Goal: Task Accomplishment & Management: Use online tool/utility

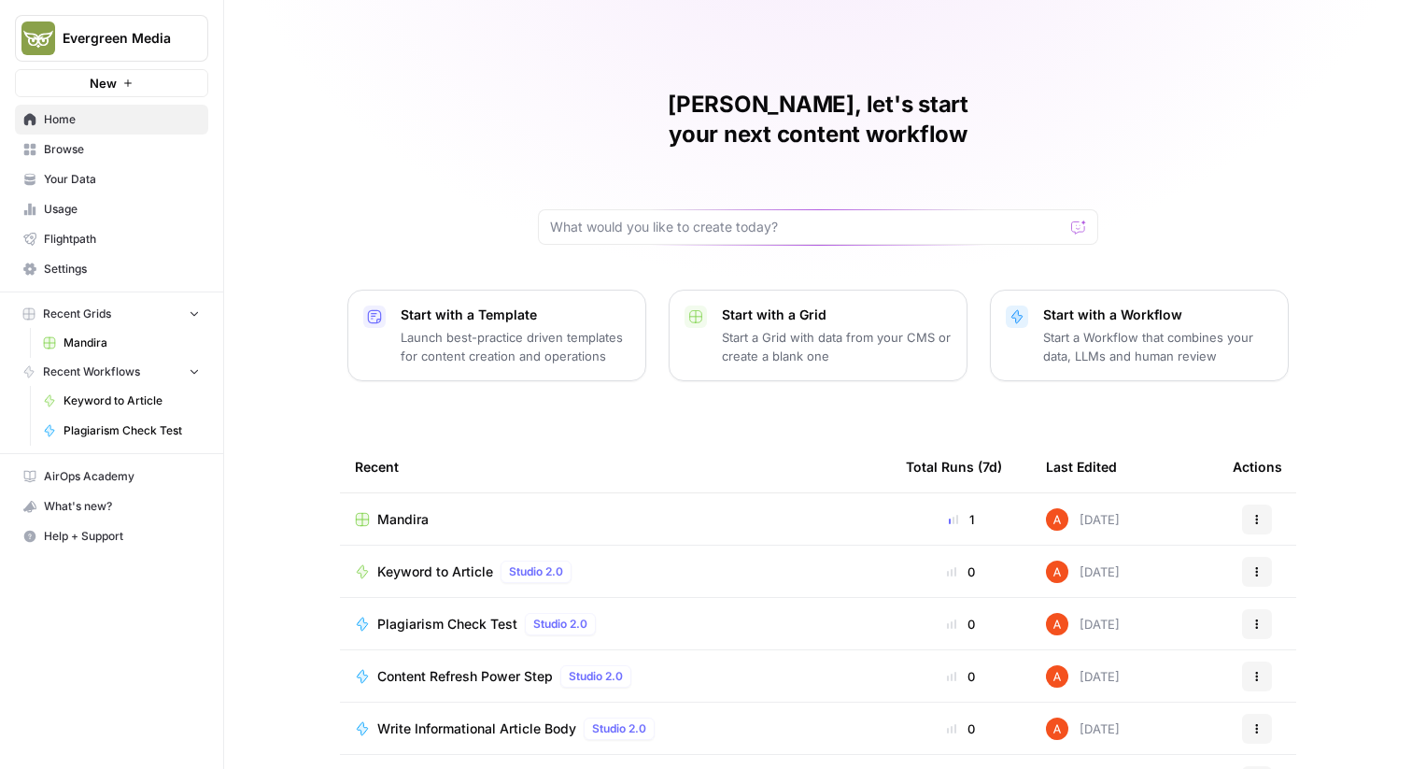
click at [147, 147] on span "Browse" at bounding box center [122, 149] width 156 height 17
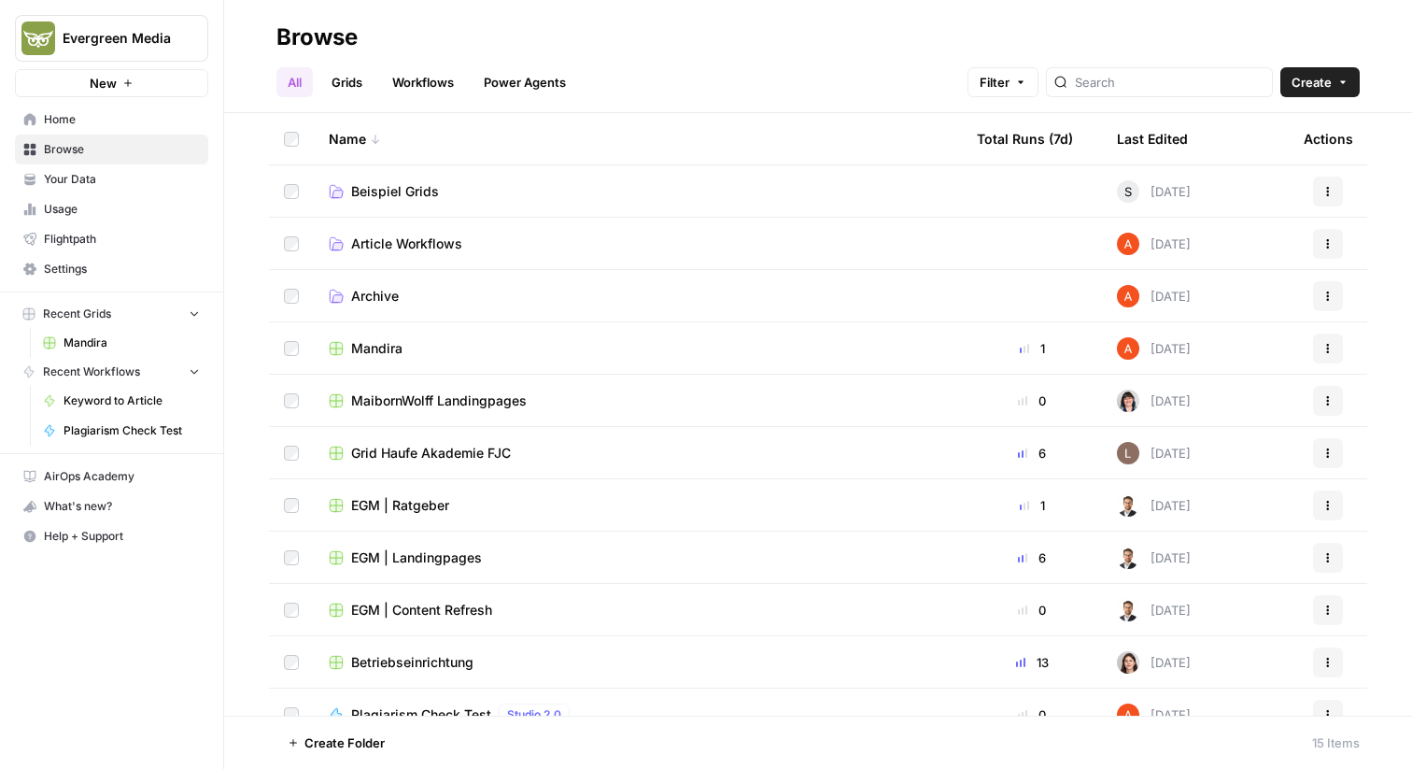
click at [361, 78] on link "Grids" at bounding box center [346, 82] width 53 height 30
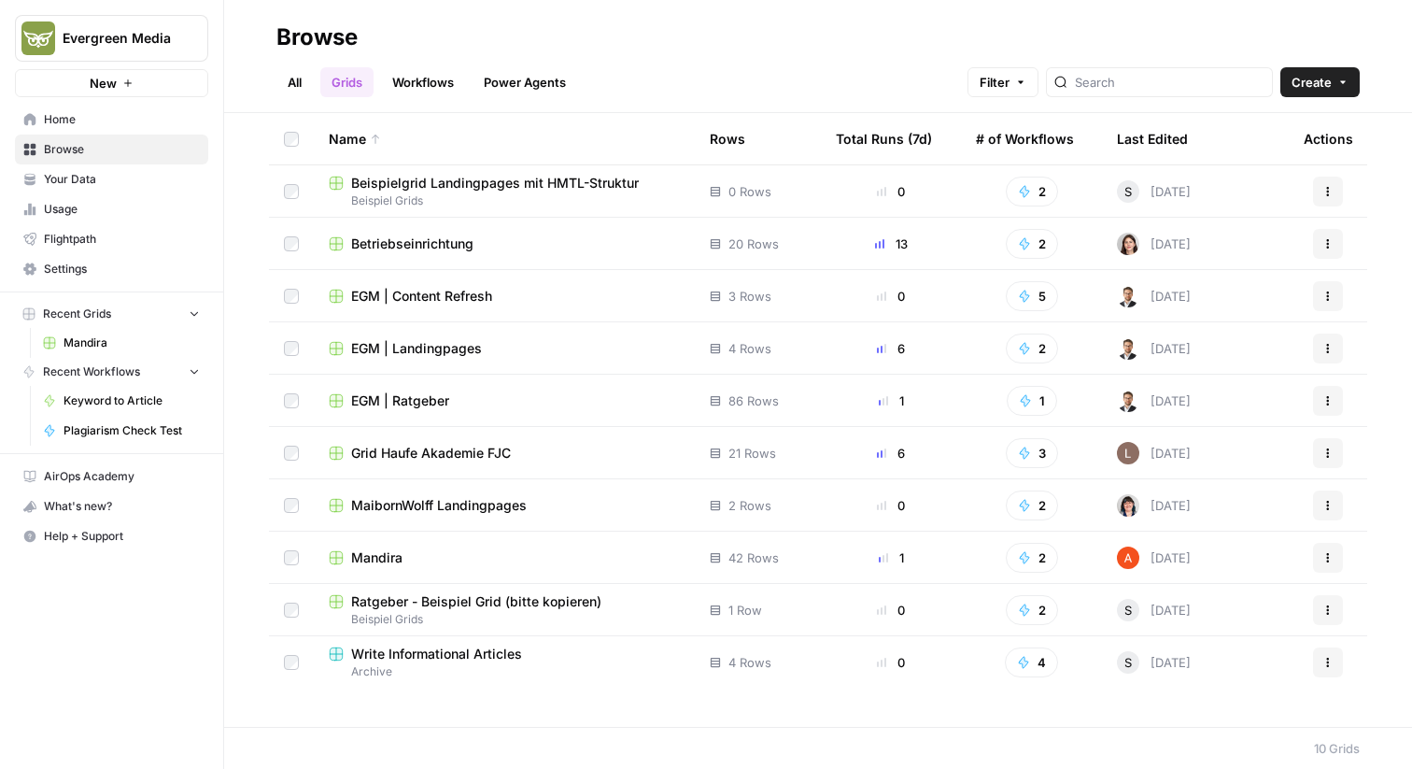
click at [394, 77] on link "Workflows" at bounding box center [423, 82] width 84 height 30
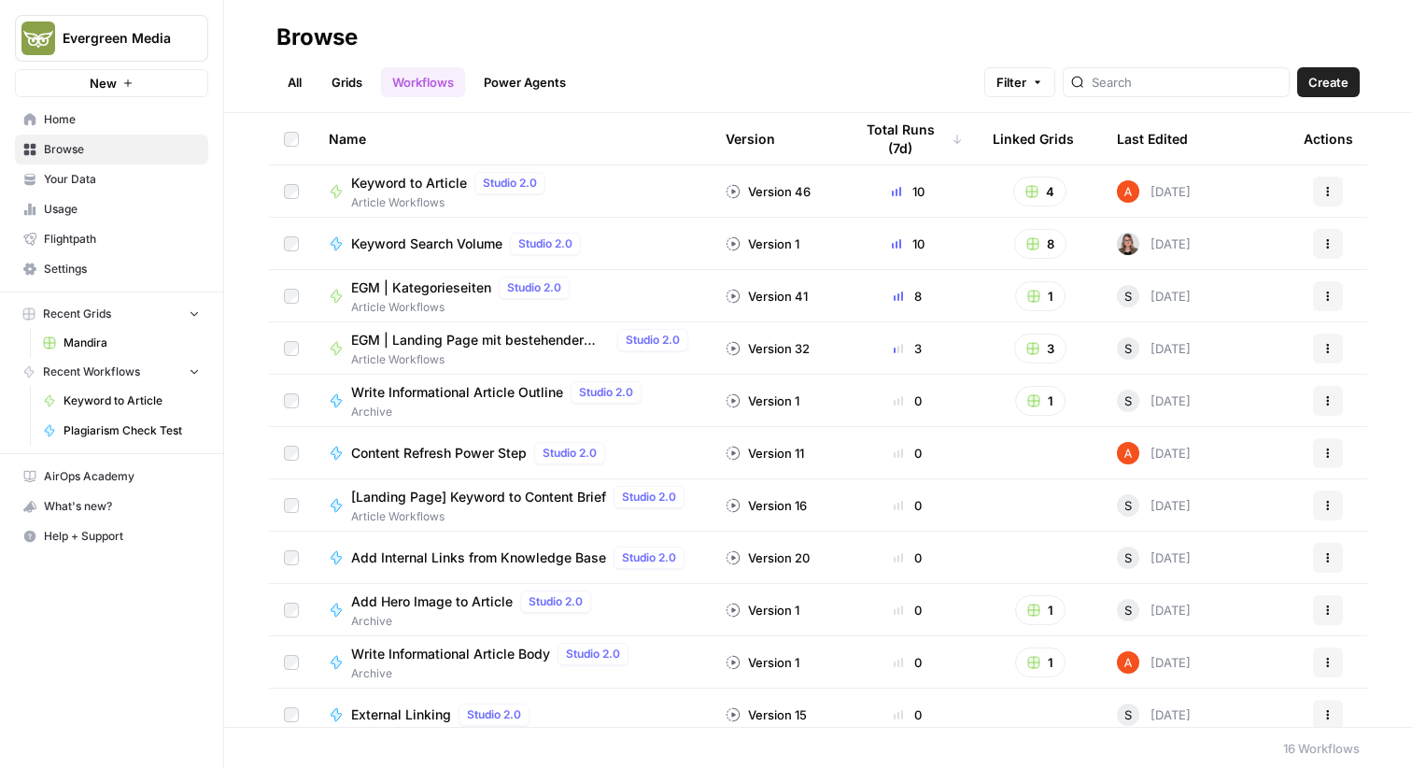
click at [365, 92] on link "Grids" at bounding box center [346, 82] width 53 height 30
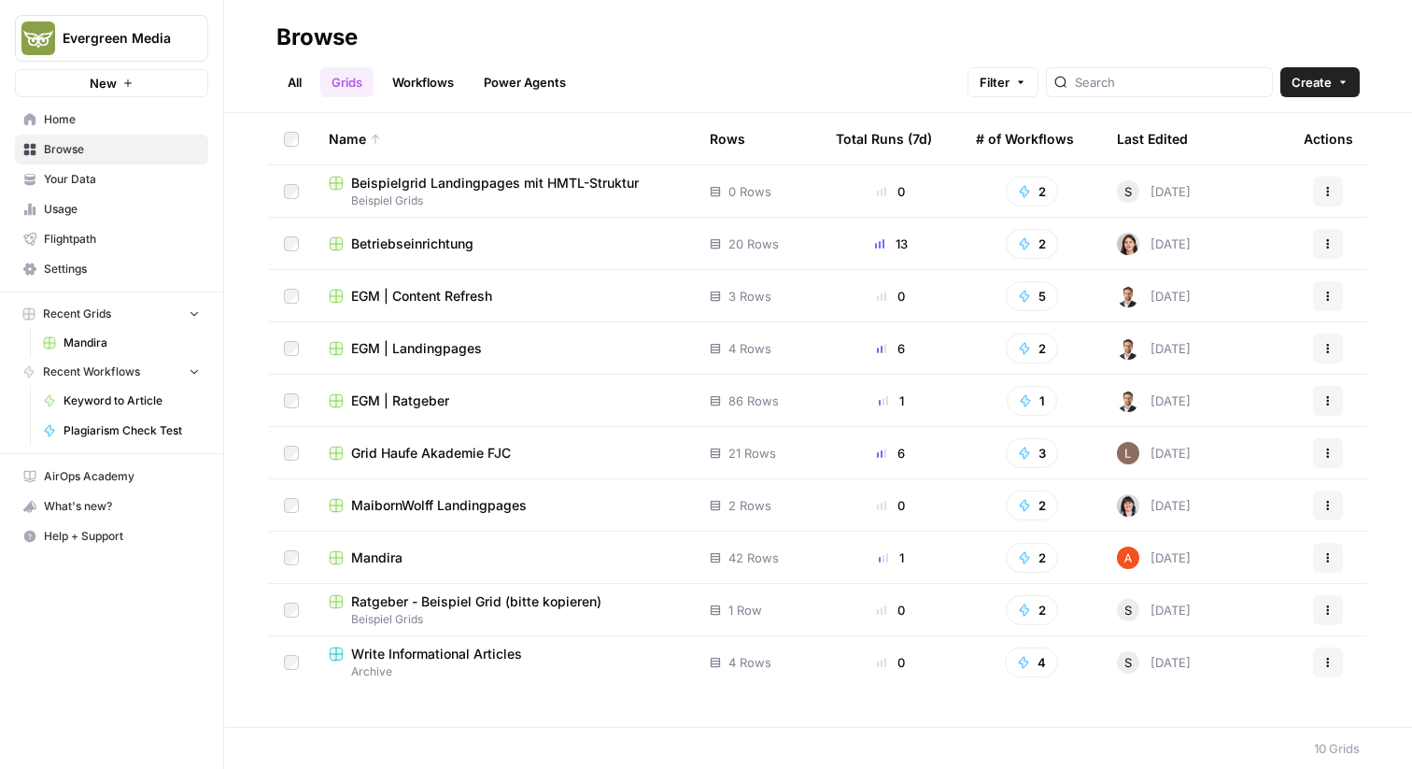
click at [401, 89] on link "Workflows" at bounding box center [423, 82] width 84 height 30
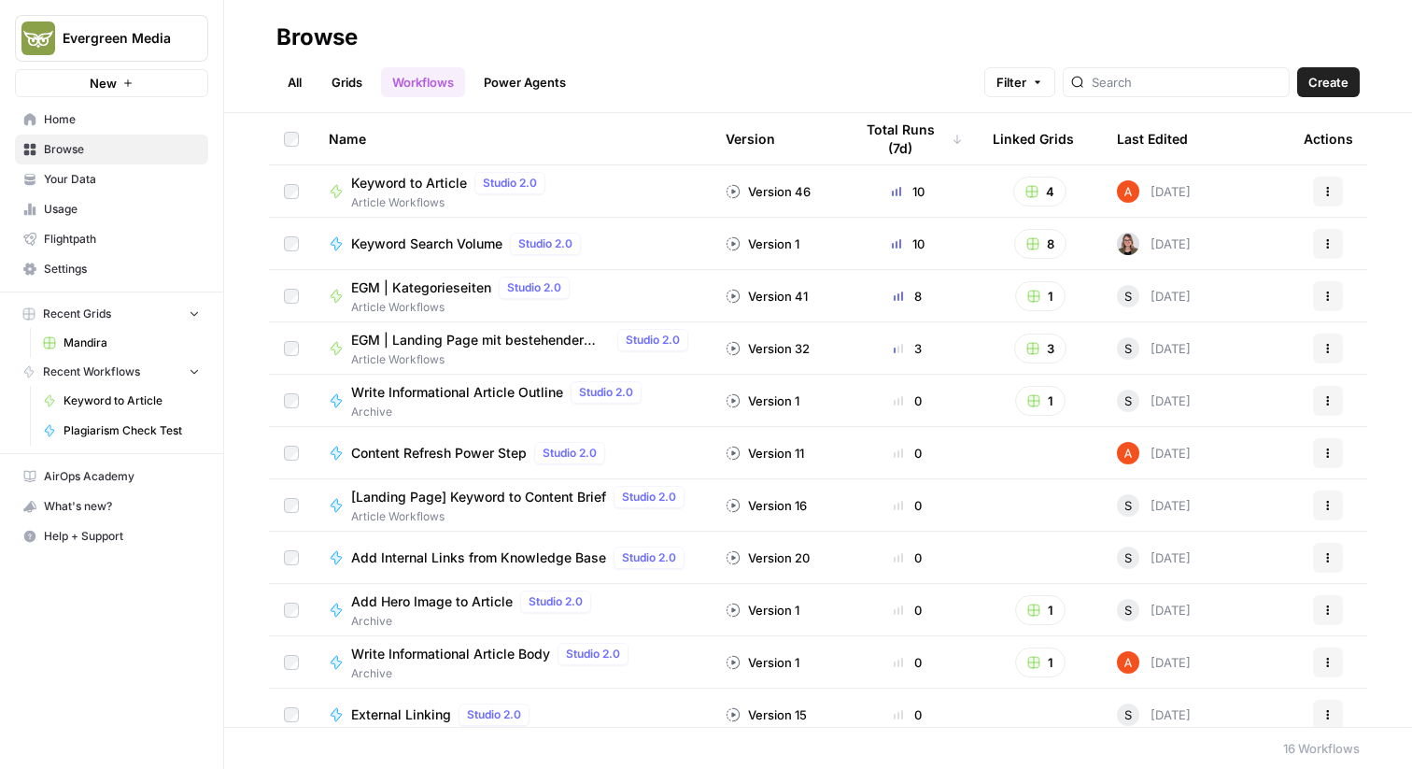
click at [417, 191] on span "Keyword to Article" at bounding box center [409, 183] width 116 height 19
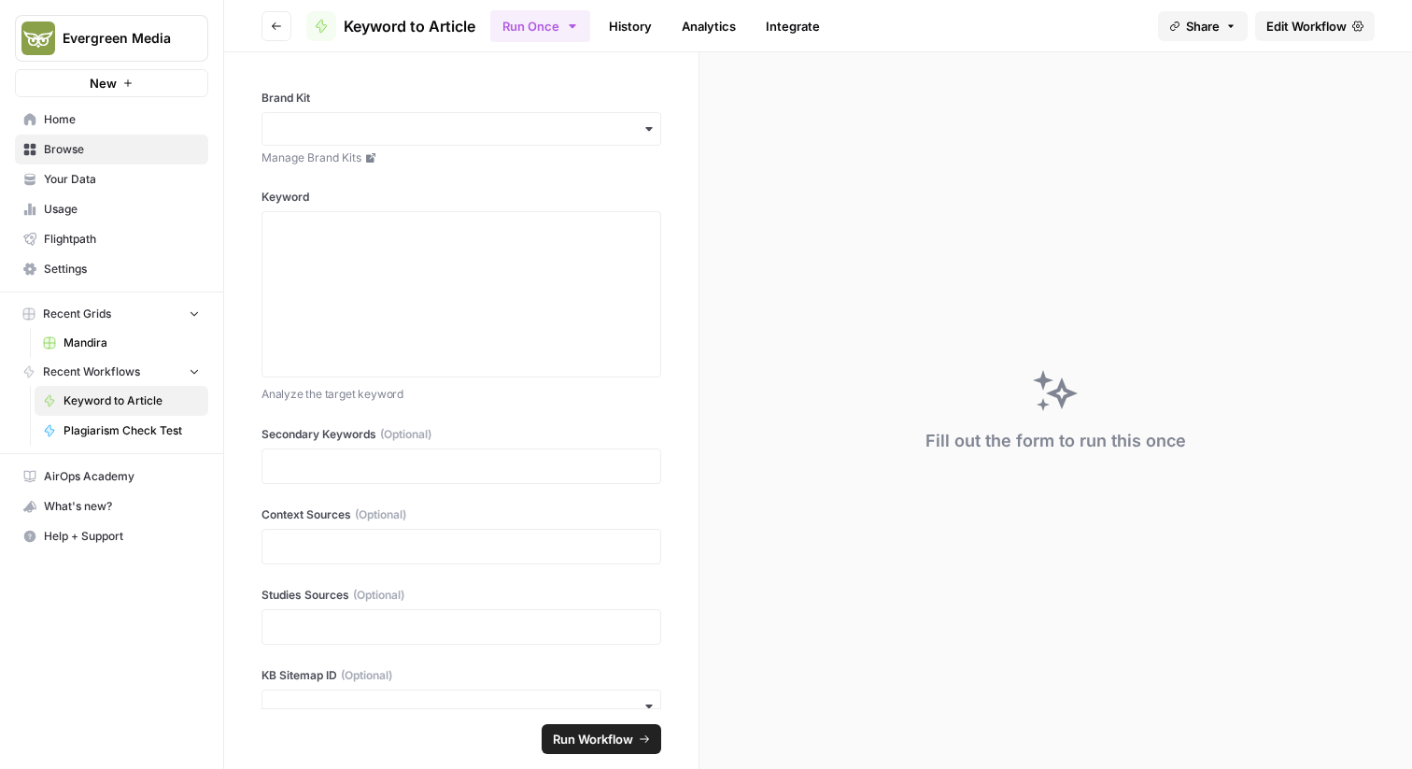
click at [1324, 35] on link "Edit Workflow" at bounding box center [1315, 26] width 120 height 30
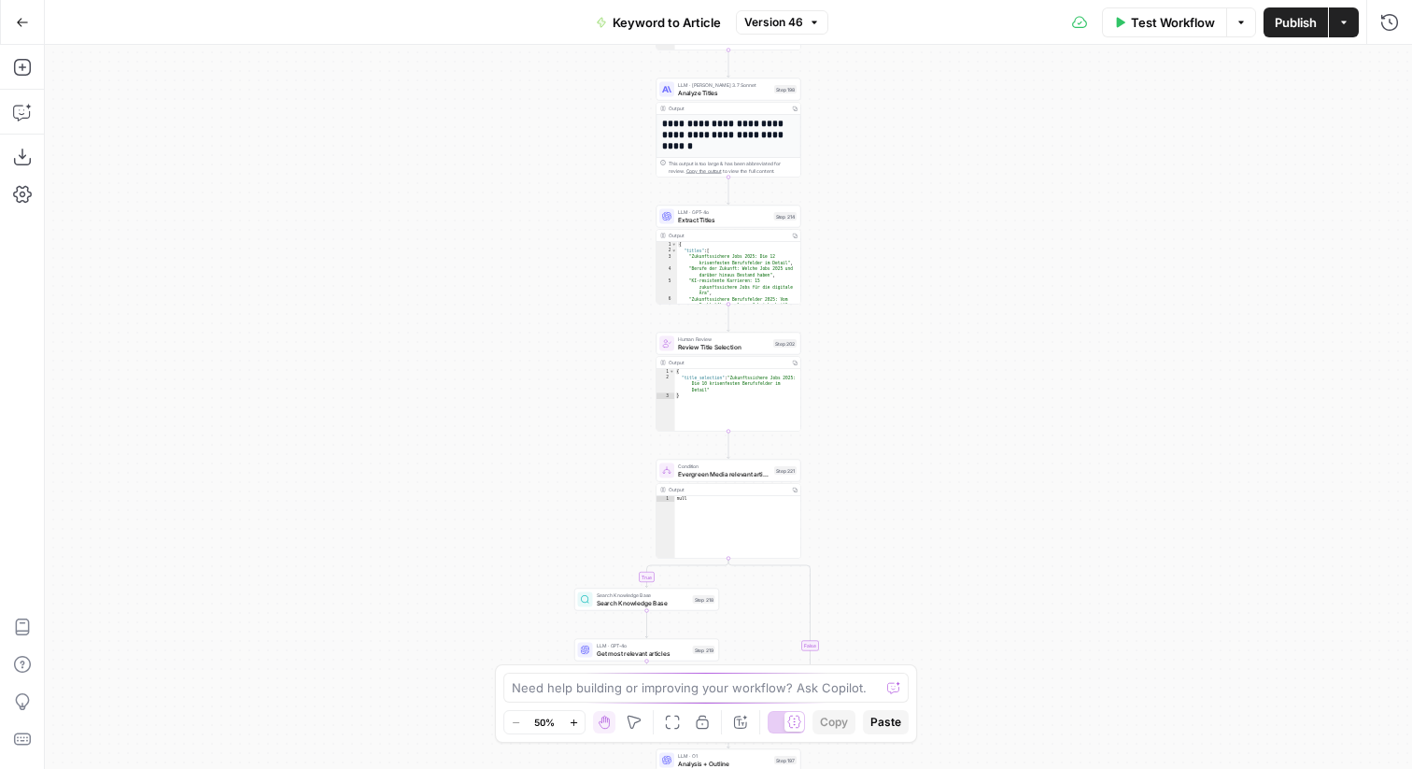
click at [752, 25] on span "Version 46" at bounding box center [773, 22] width 59 height 17
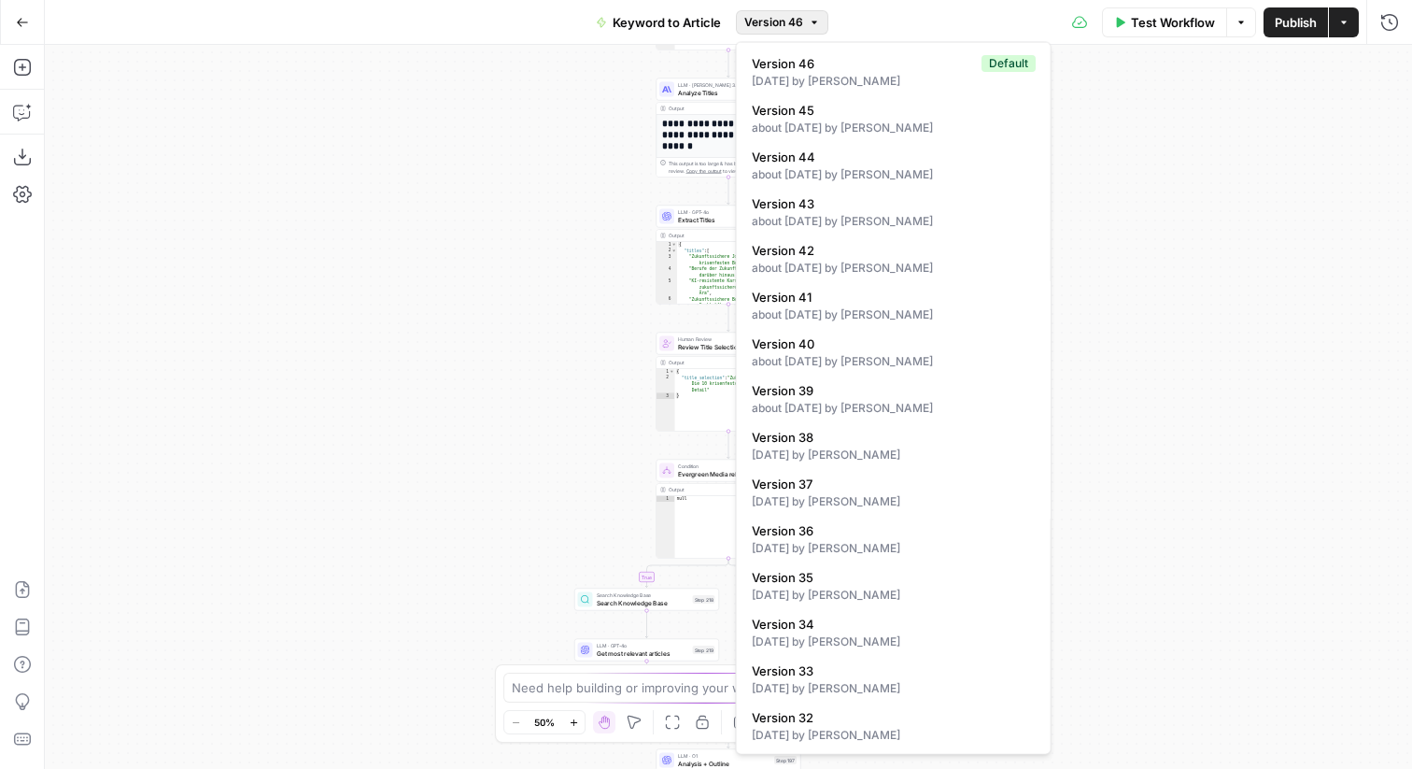
click at [772, 21] on span "Version 46" at bounding box center [773, 22] width 59 height 17
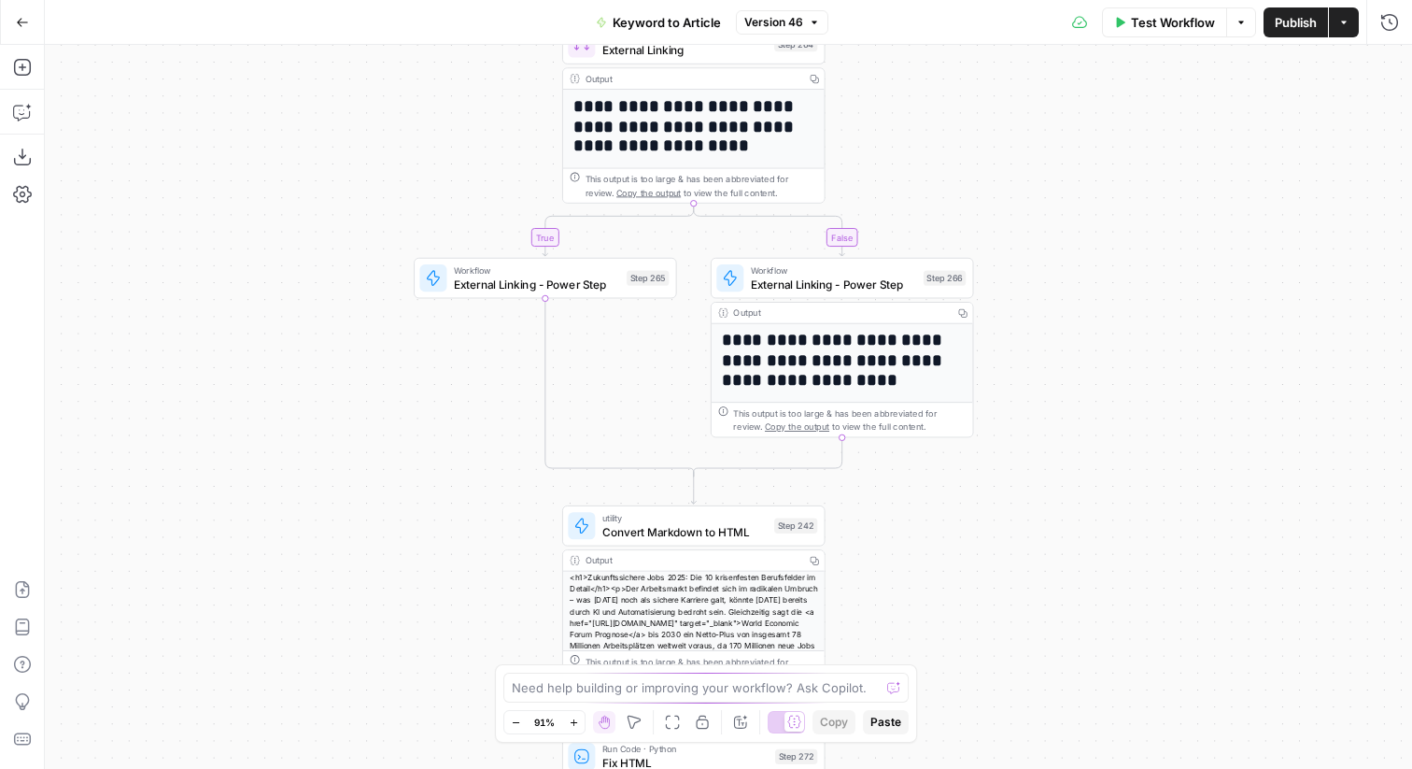
scroll to position [229, 0]
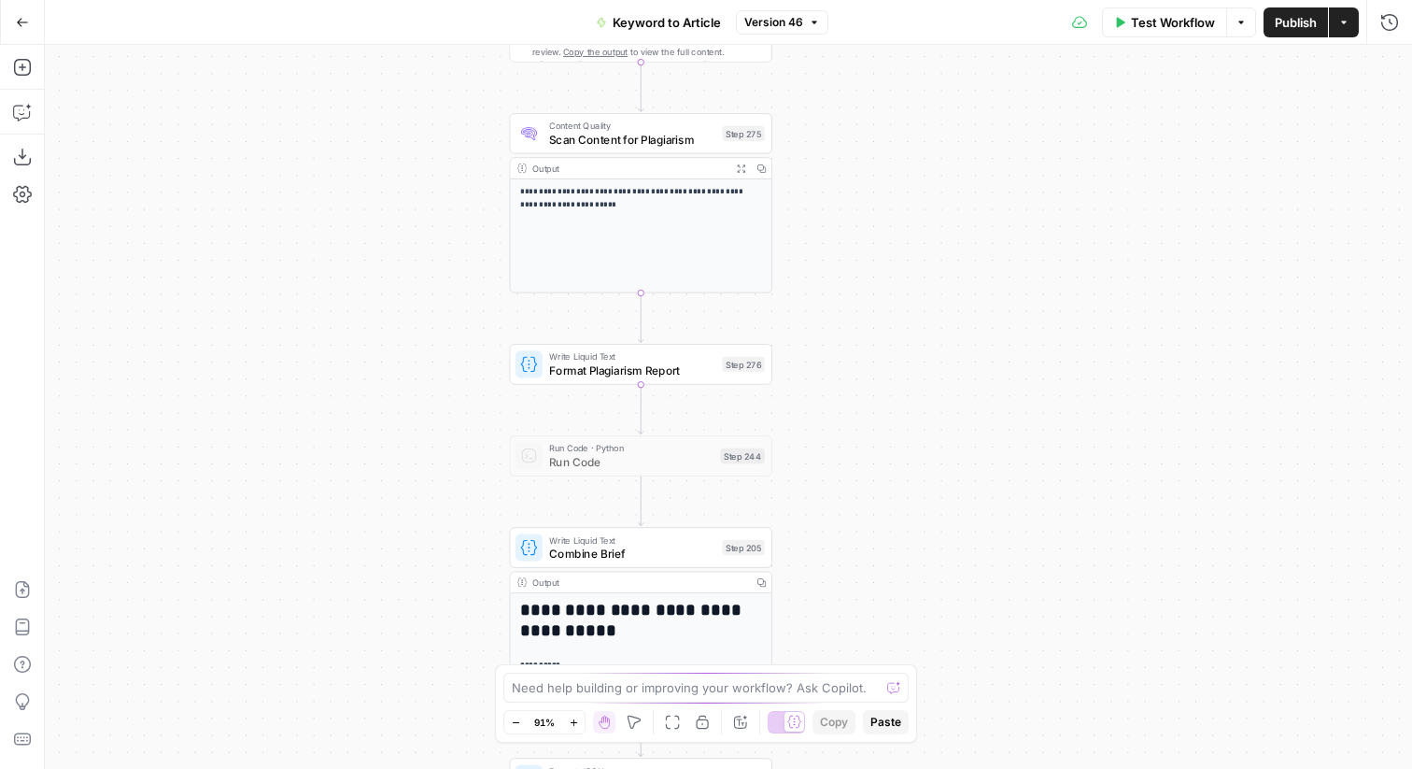
click at [740, 374] on div "Write Liquid Text Format Plagiarism Report Step 276 Copy step Delete step Add N…" at bounding box center [640, 363] width 249 height 29
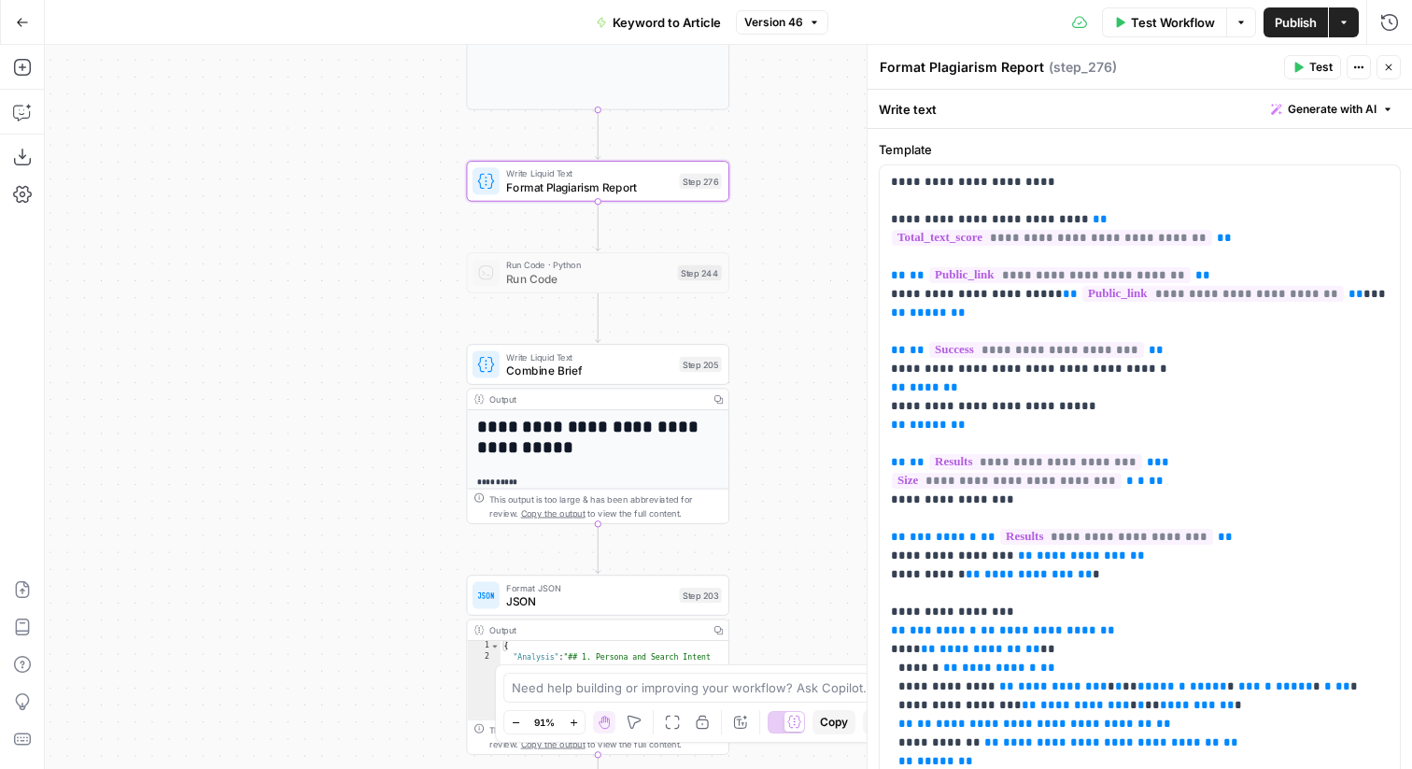
scroll to position [216, 0]
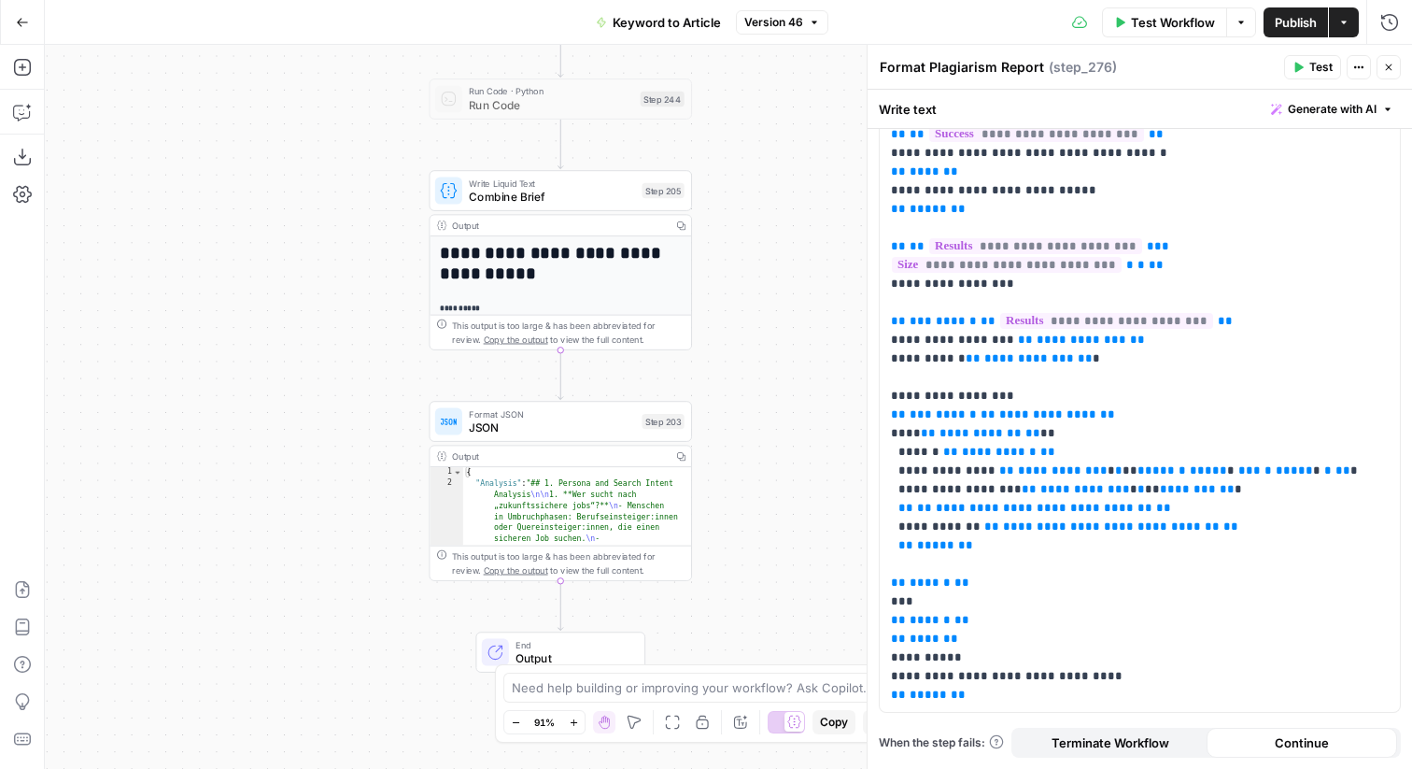
click at [639, 430] on div "Format JSON JSON Step 203 Copy step Delete step Add Note Test" at bounding box center [559, 421] width 249 height 29
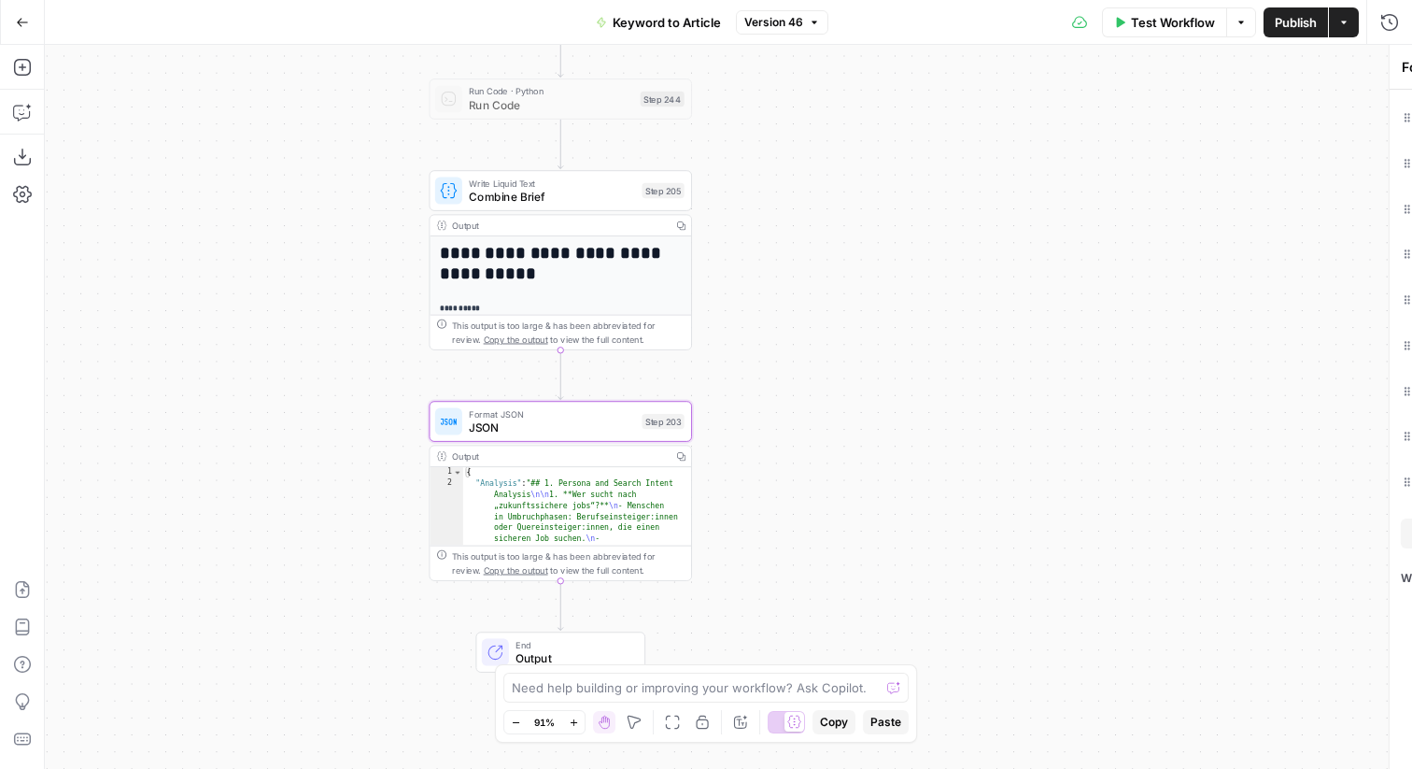
type textarea "JSON"
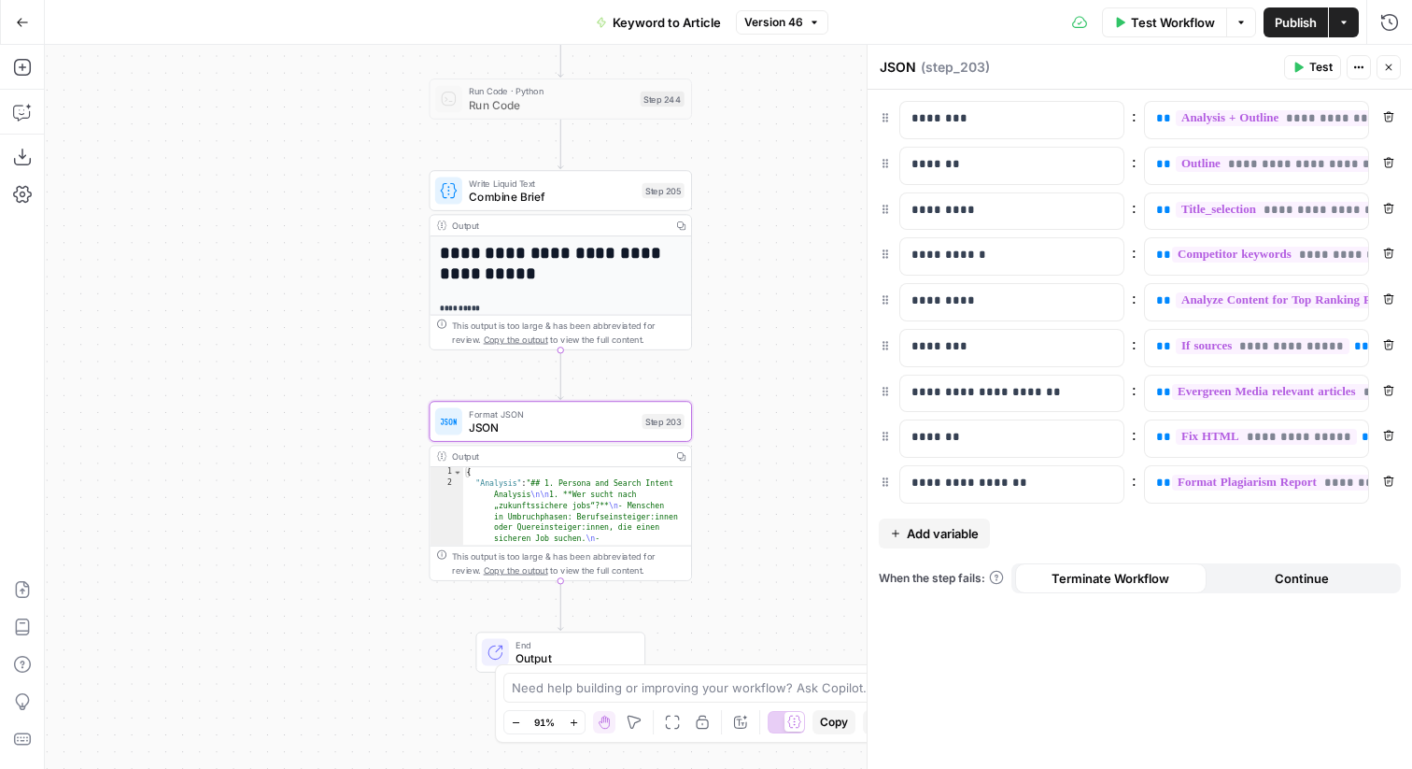
click at [1389, 64] on icon "button" at bounding box center [1388, 67] width 11 height 11
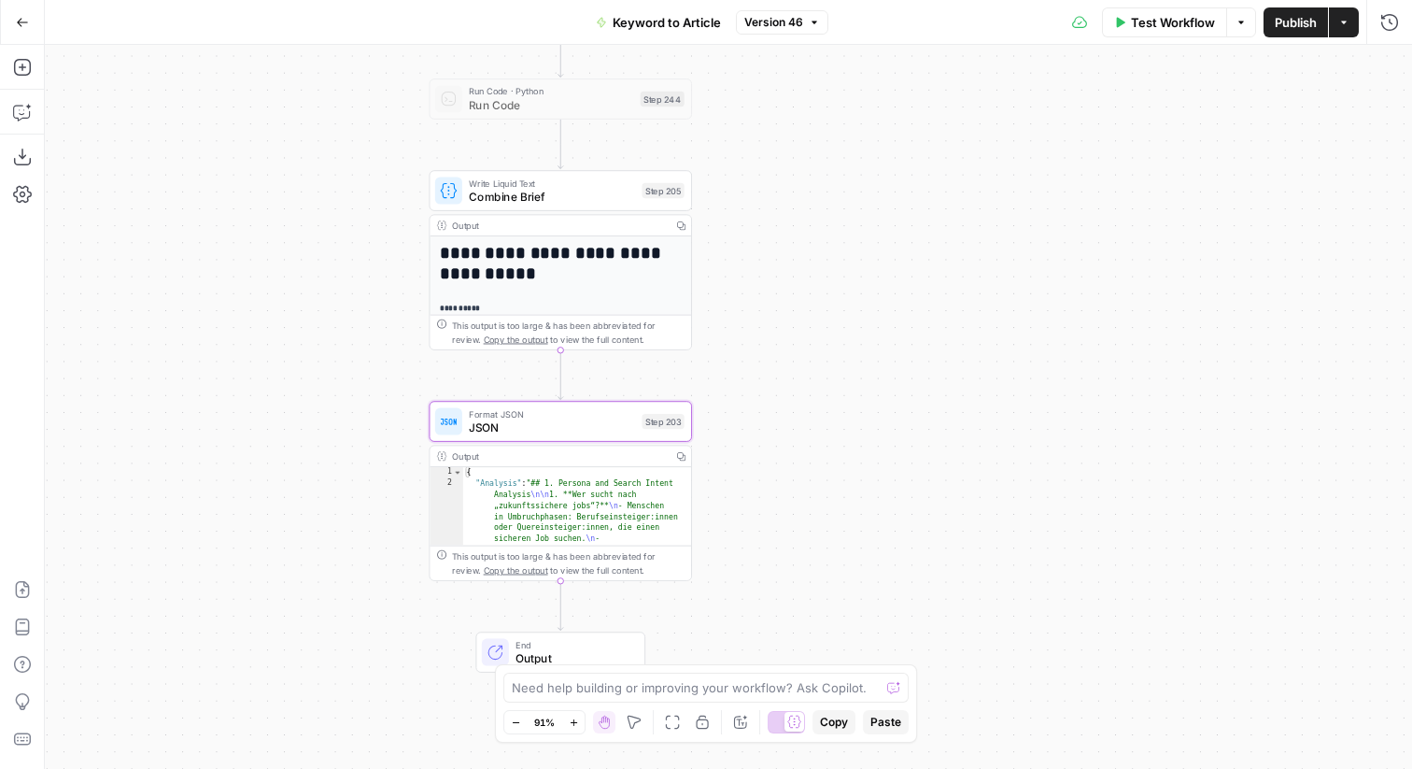
click at [29, 35] on button "Go Back" at bounding box center [23, 23] width 34 height 34
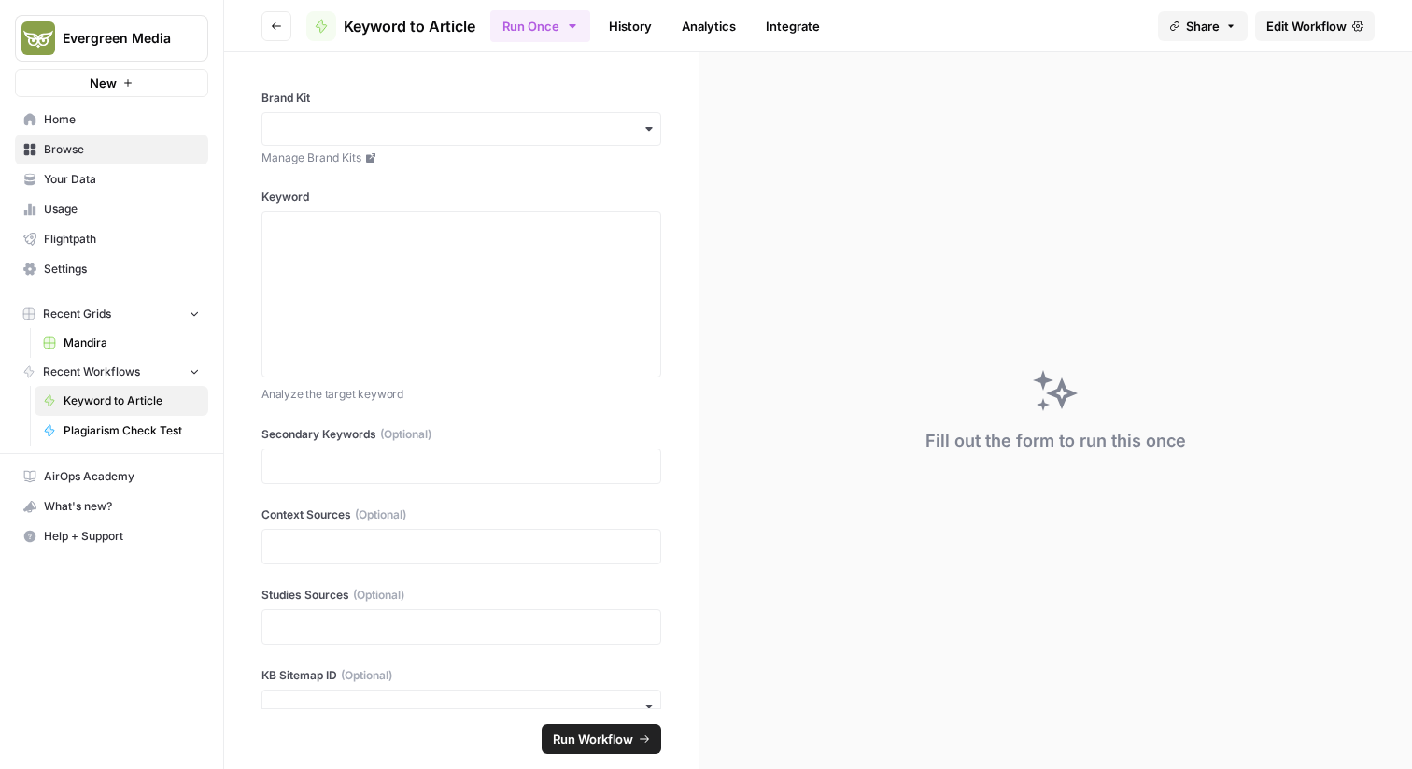
click at [295, 24] on header "Go back Keyword to Article Run Once History Analytics Integrate Share Edit Work…" at bounding box center [818, 26] width 1188 height 52
click at [281, 22] on icon "button" at bounding box center [276, 26] width 11 height 11
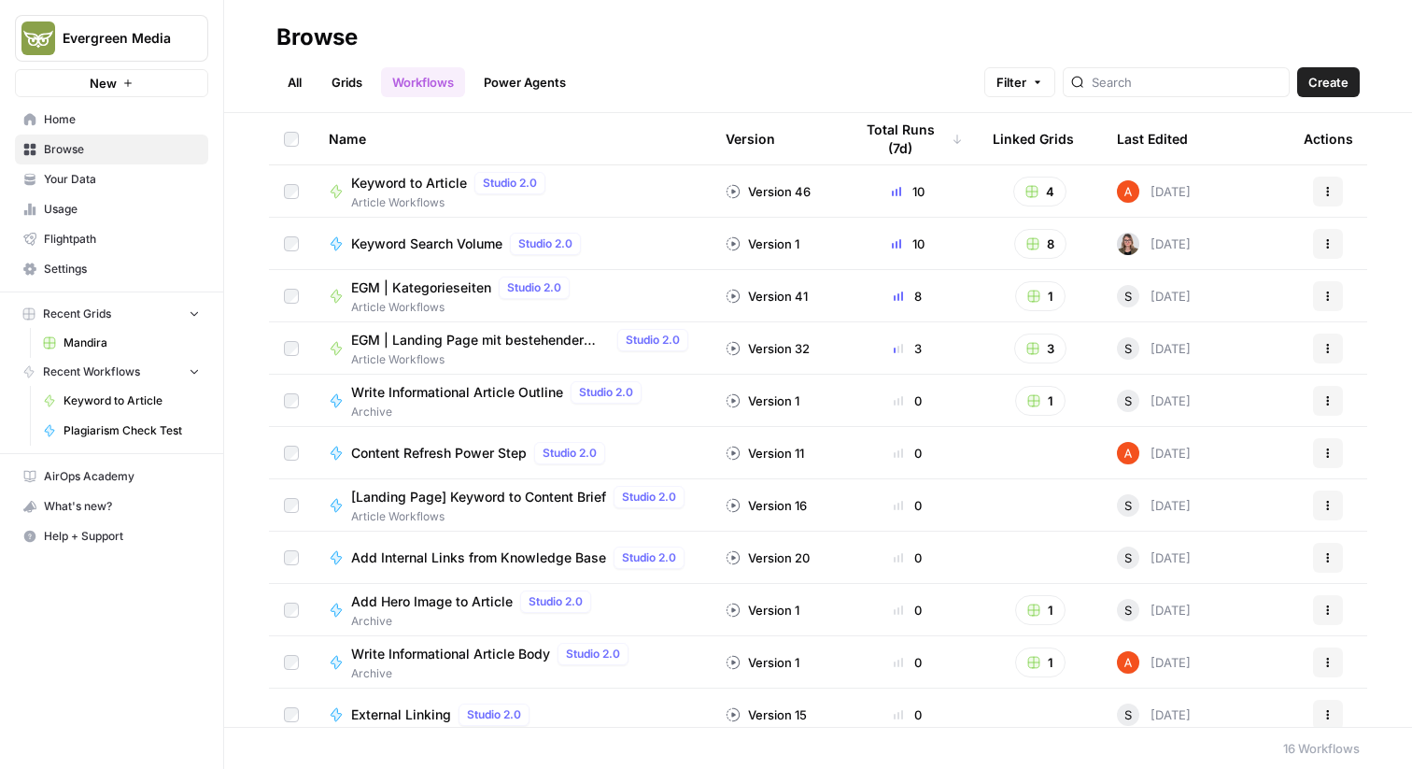
click at [362, 79] on link "Grids" at bounding box center [346, 82] width 53 height 30
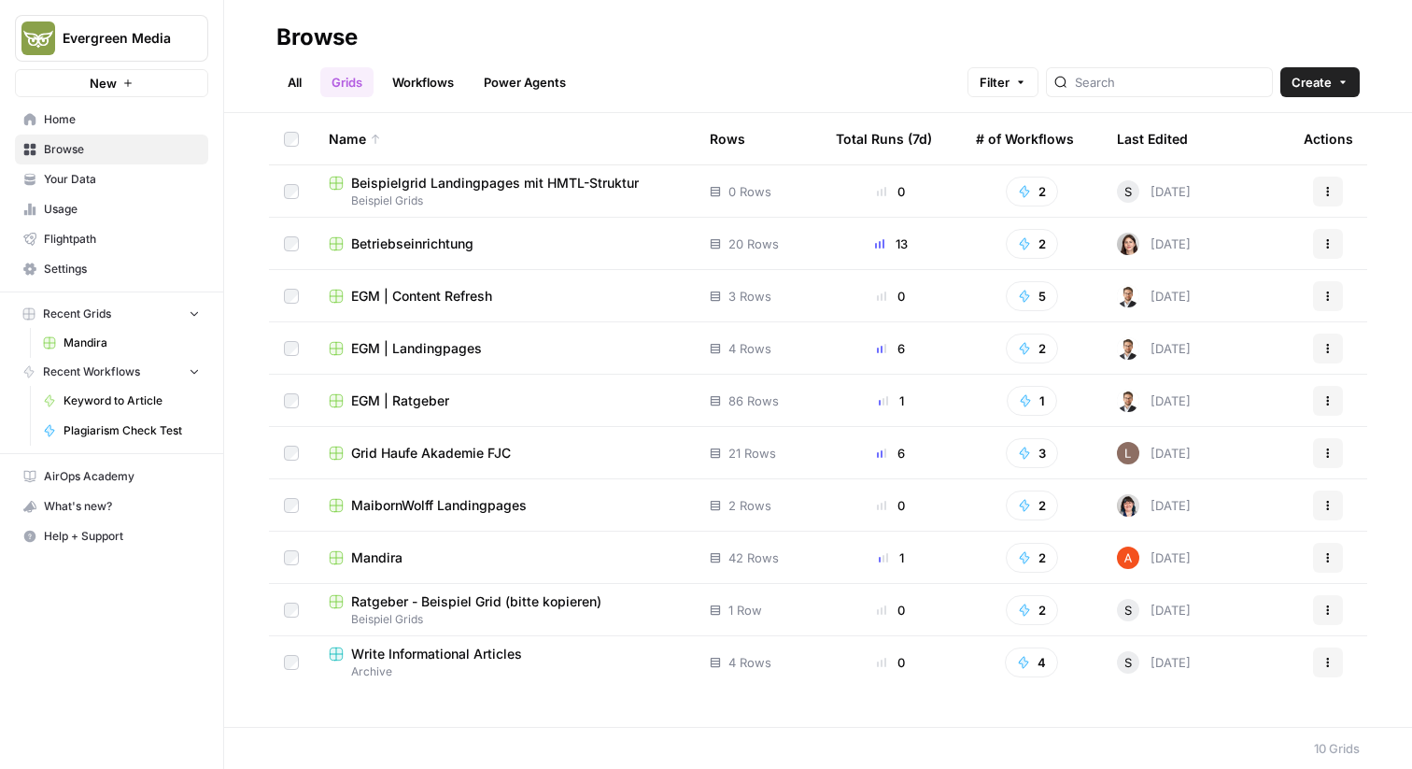
click at [400, 553] on span "Mandira" at bounding box center [376, 557] width 51 height 19
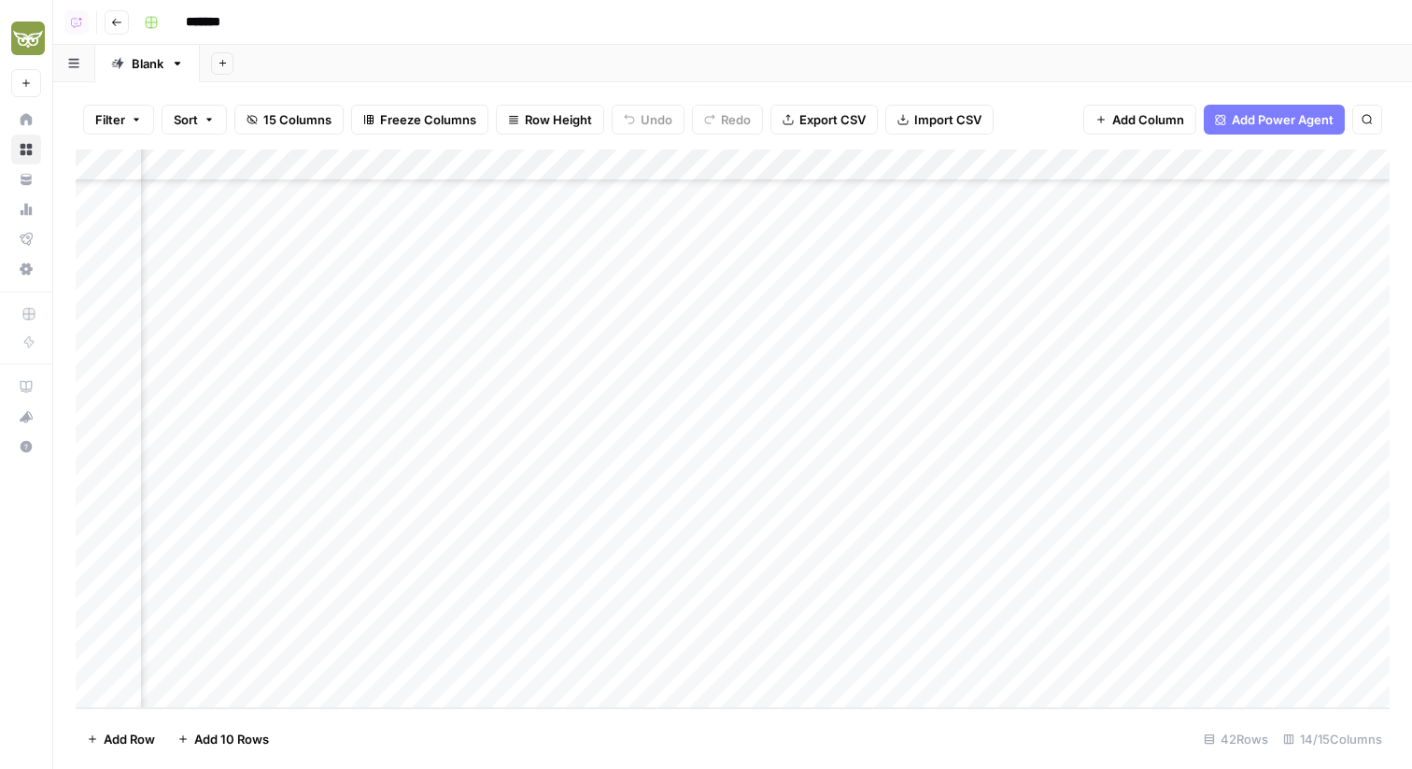
scroll to position [837, 1033]
click at [666, 658] on div "Add Column" at bounding box center [733, 428] width 1314 height 559
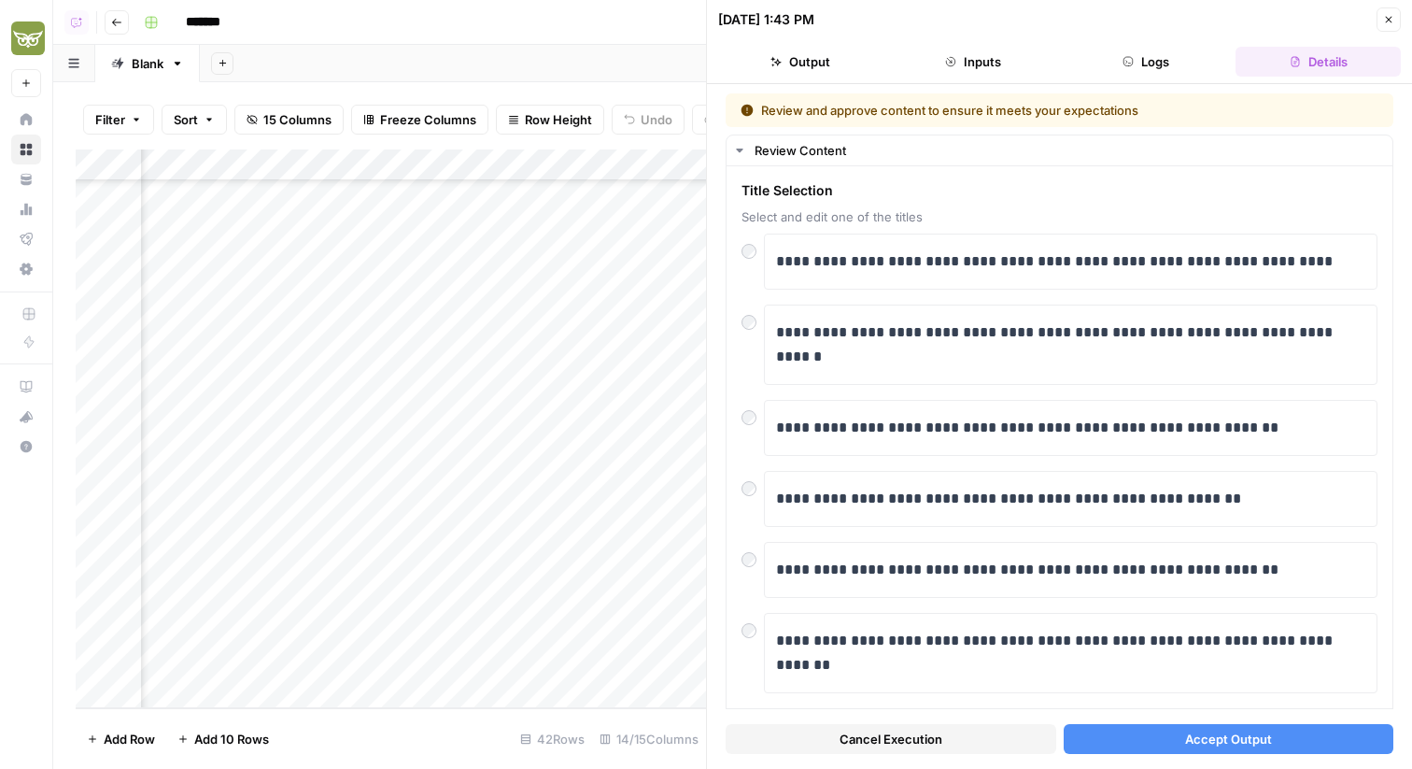
click at [1383, 9] on button "Close" at bounding box center [1389, 19] width 24 height 24
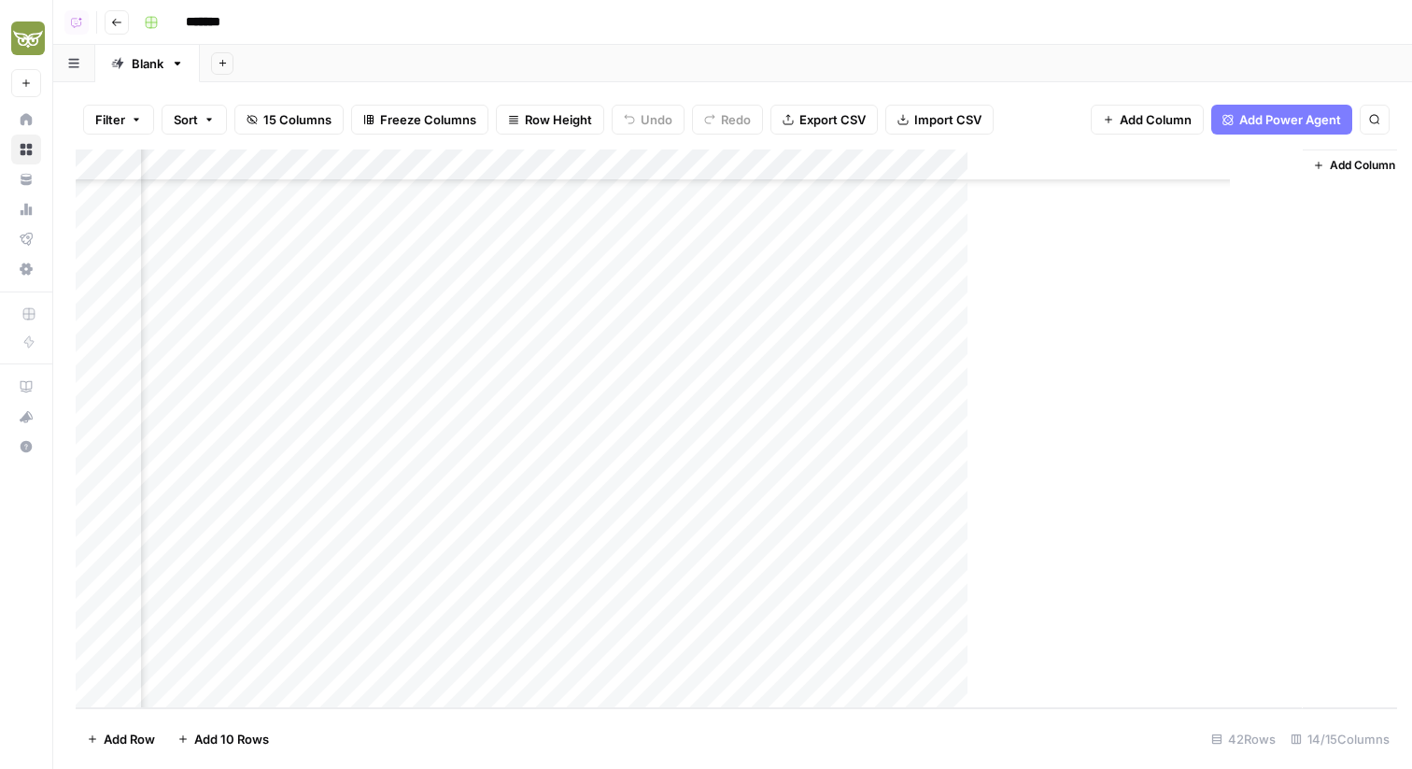
scroll to position [837, 1011]
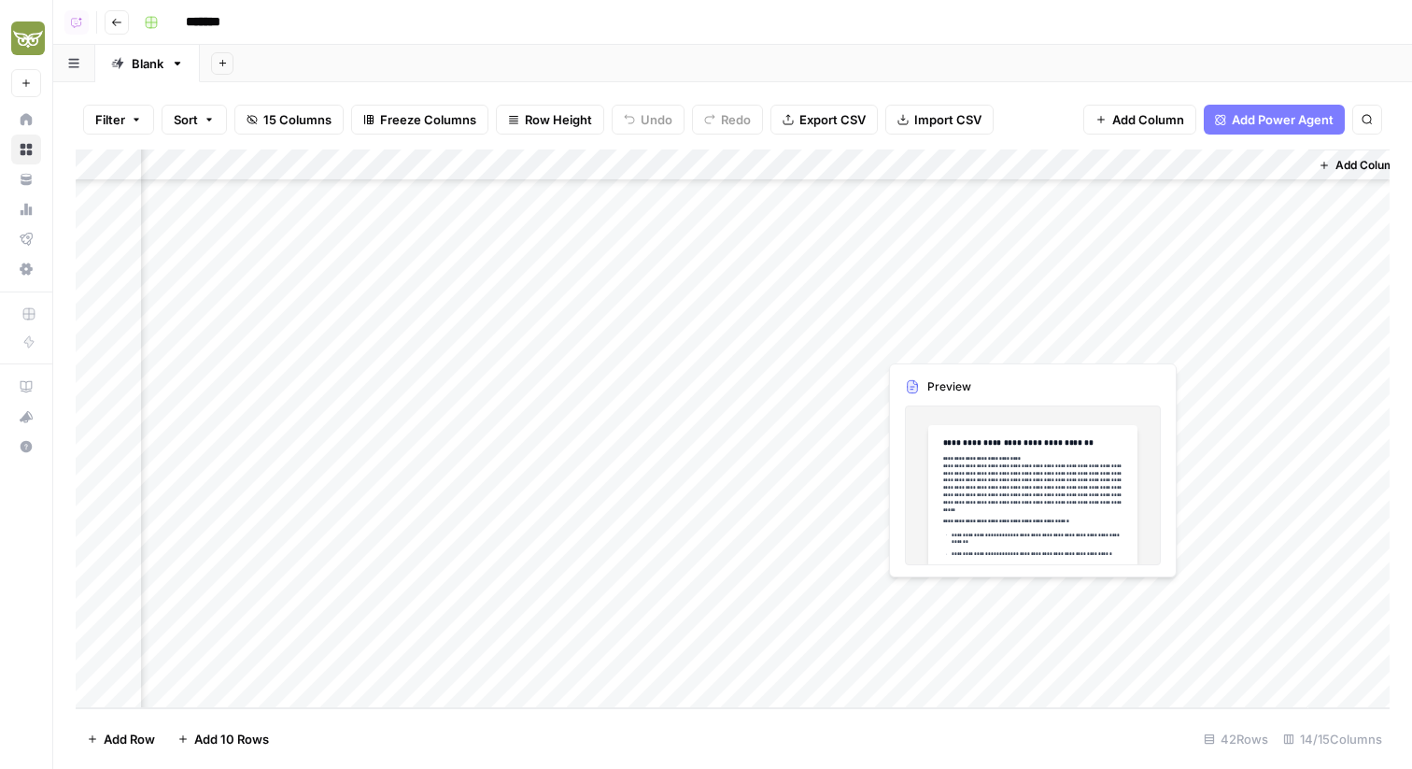
click at [861, 596] on div "Add Column" at bounding box center [733, 428] width 1314 height 559
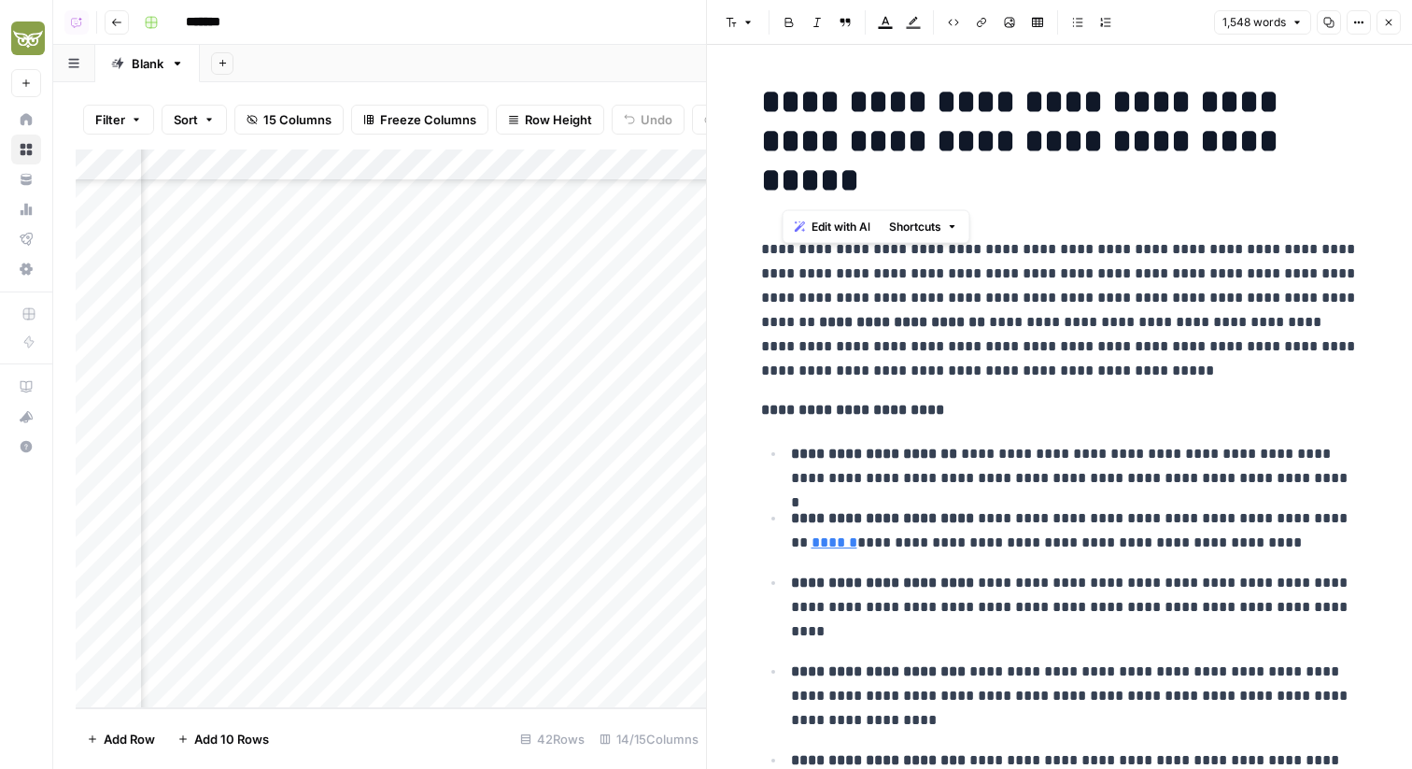
drag, startPoint x: 991, startPoint y: 183, endPoint x: 779, endPoint y: 106, distance: 225.7
click at [779, 106] on h1 "**********" at bounding box center [1060, 141] width 598 height 118
drag, startPoint x: 769, startPoint y: 98, endPoint x: 971, endPoint y: 182, distance: 219.4
click at [971, 182] on h1 "**********" at bounding box center [1060, 141] width 598 height 118
copy h1 "**********"
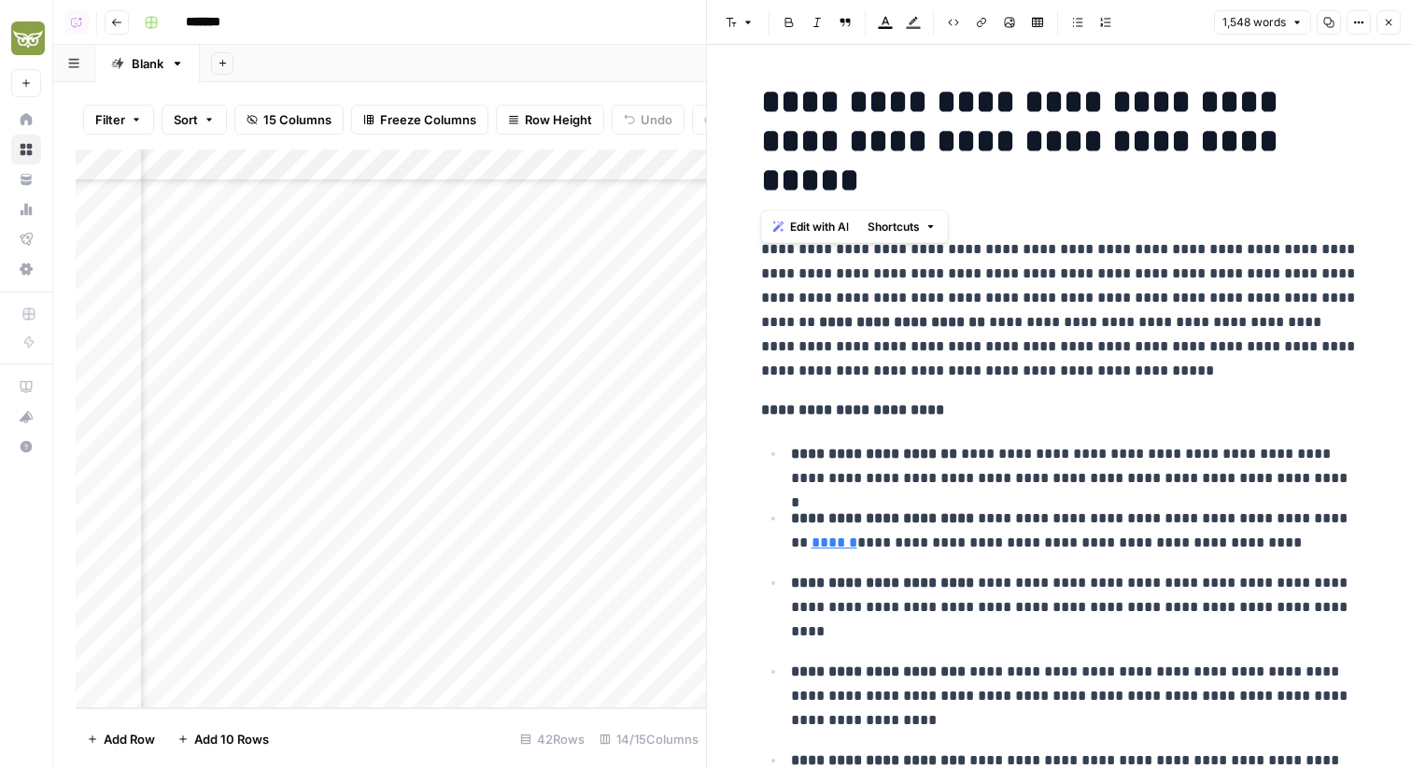
click at [1393, 23] on icon "button" at bounding box center [1388, 22] width 11 height 11
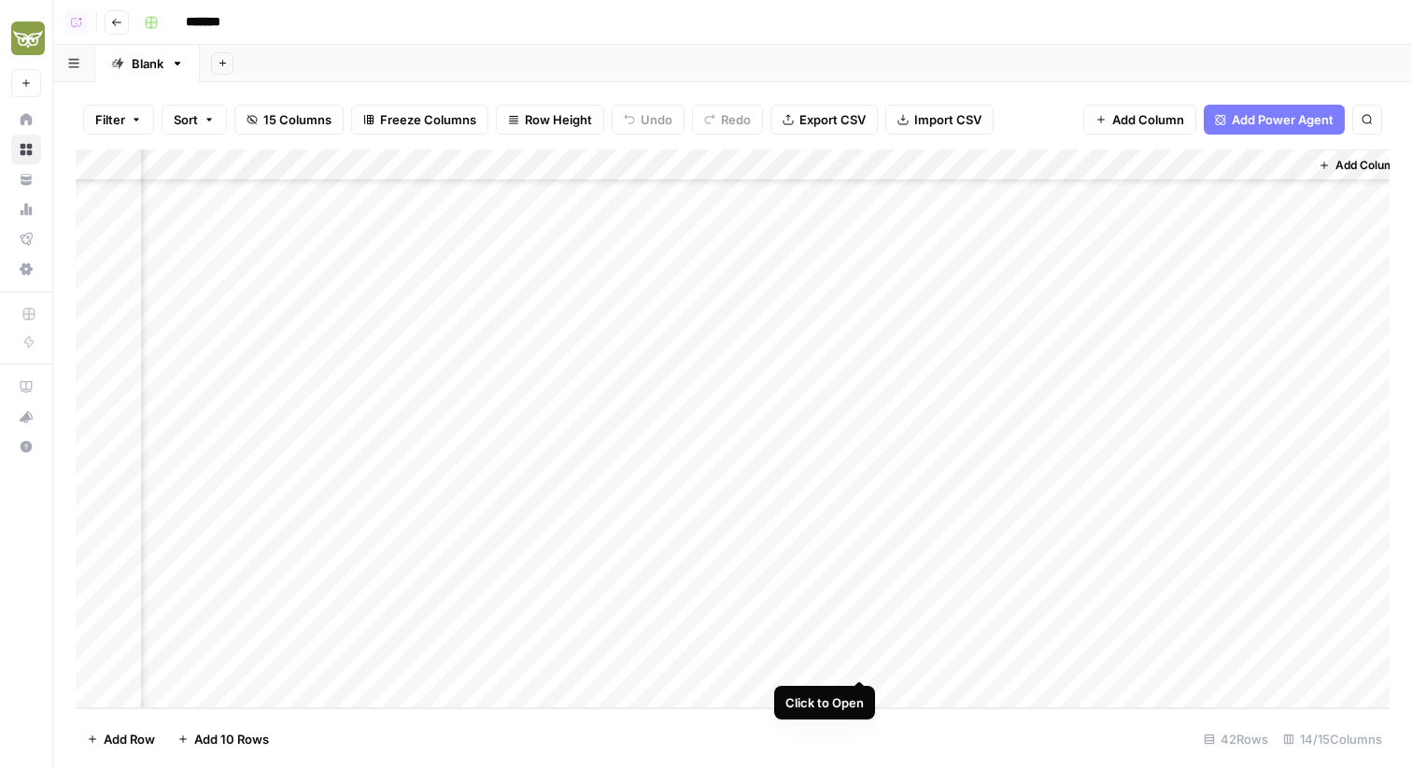
click at [862, 654] on div "Add Column" at bounding box center [733, 428] width 1314 height 559
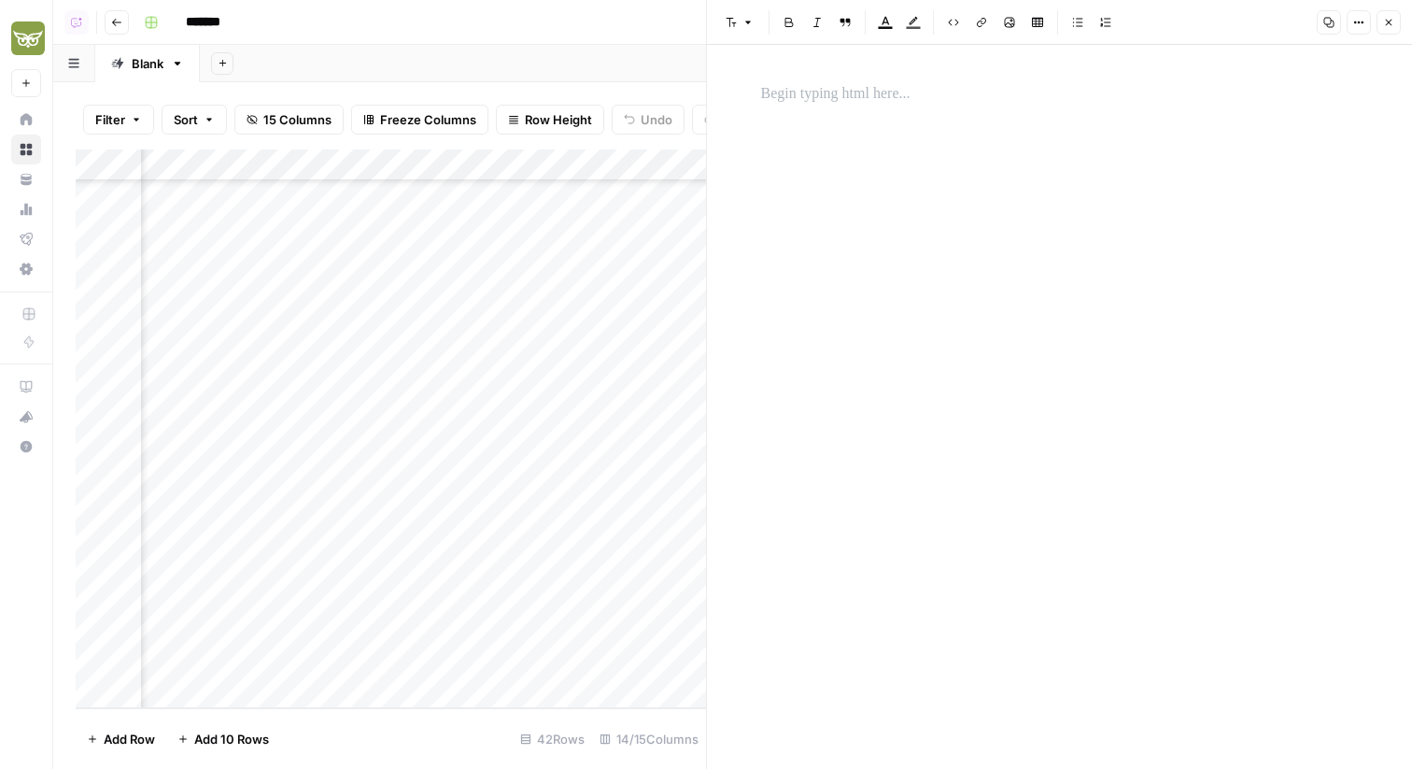
click at [1389, 23] on icon "button" at bounding box center [1388, 22] width 11 height 11
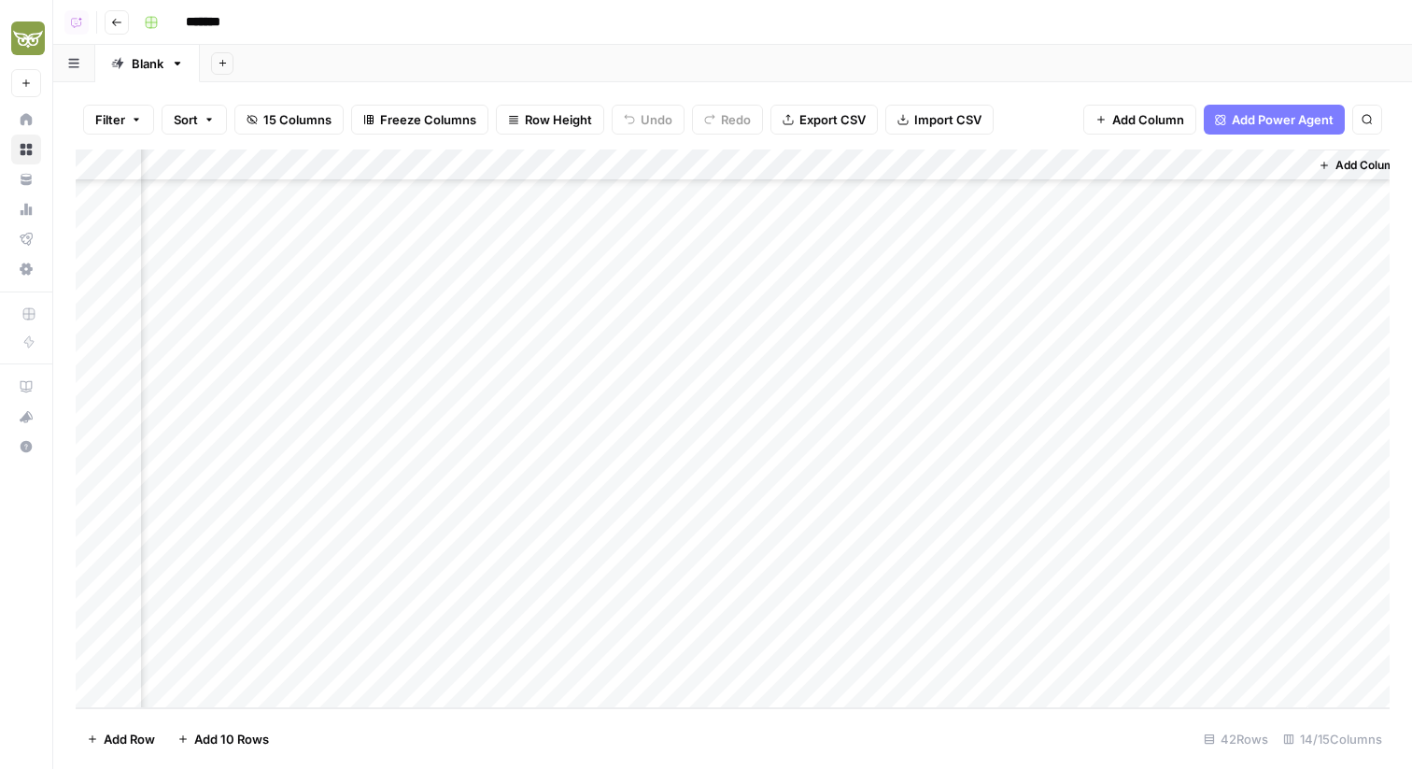
click at [690, 668] on div "Add Column" at bounding box center [733, 428] width 1314 height 559
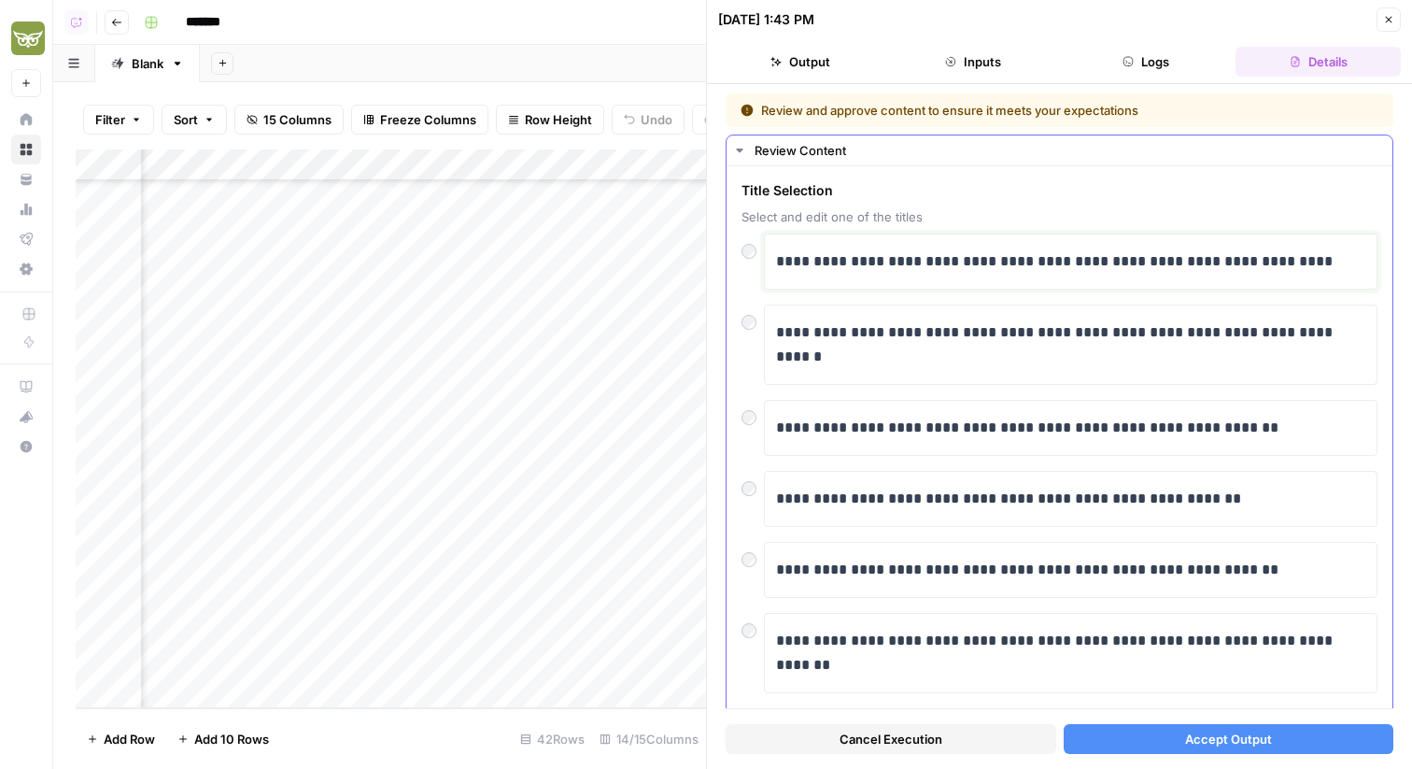
click at [975, 265] on p "**********" at bounding box center [1070, 261] width 589 height 24
click at [1245, 736] on span "Accept Output" at bounding box center [1228, 738] width 87 height 19
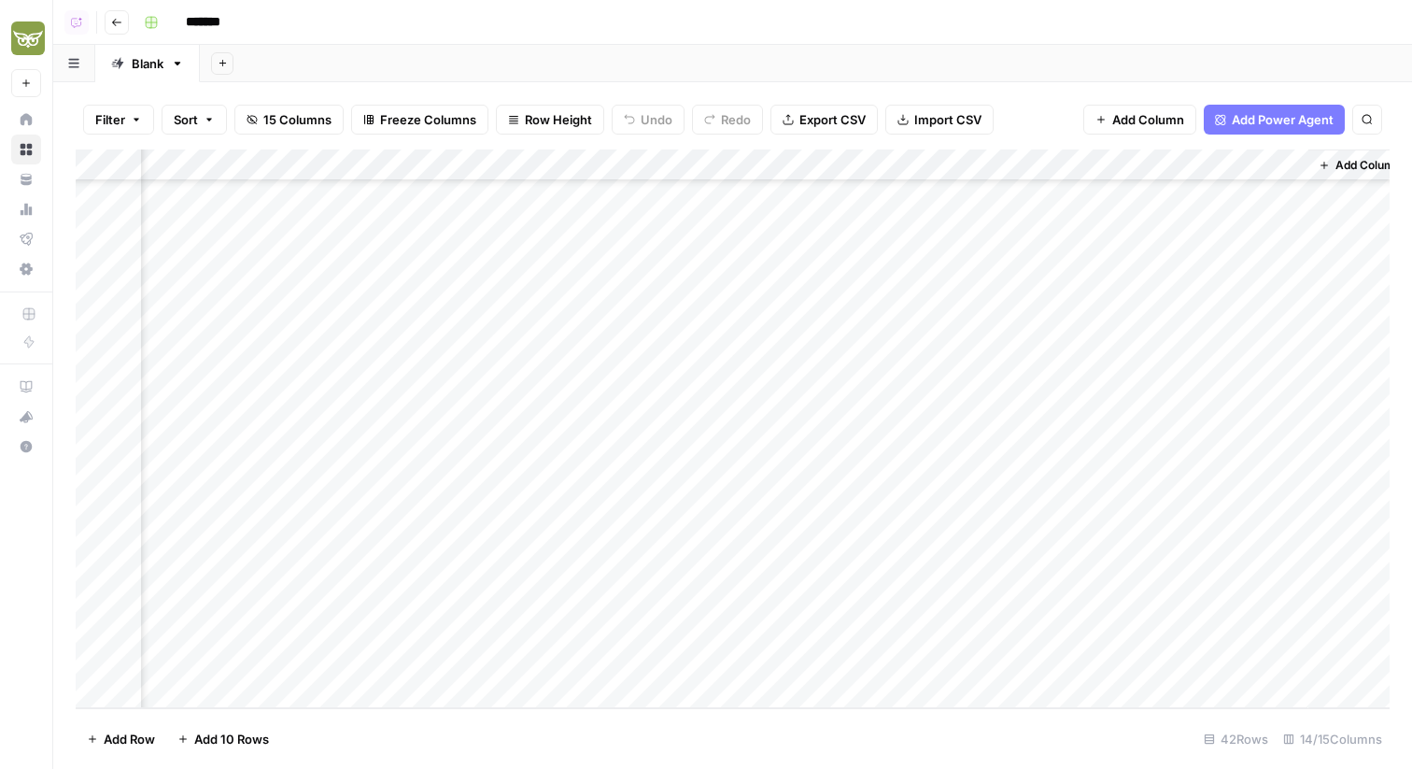
click at [692, 660] on div "Add Column" at bounding box center [733, 428] width 1314 height 559
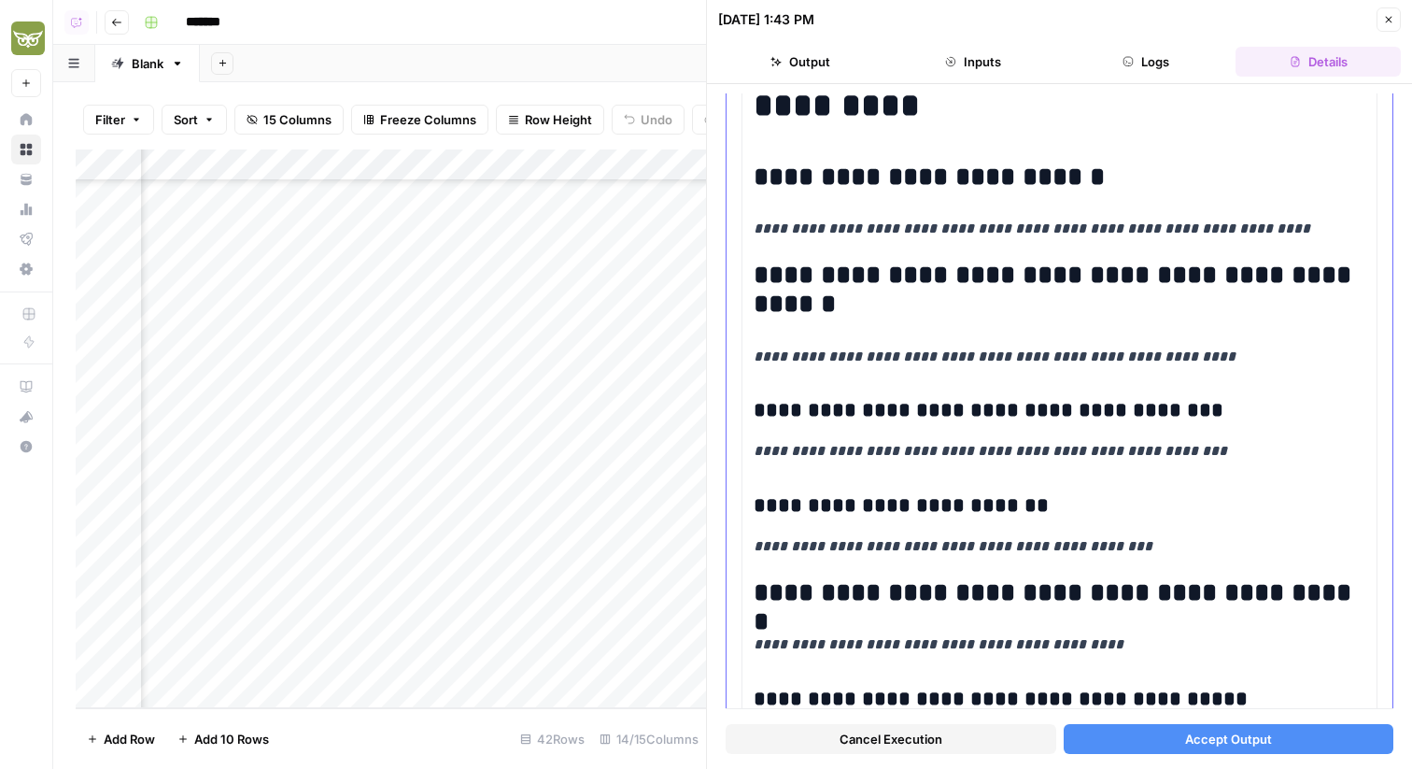
scroll to position [319, 0]
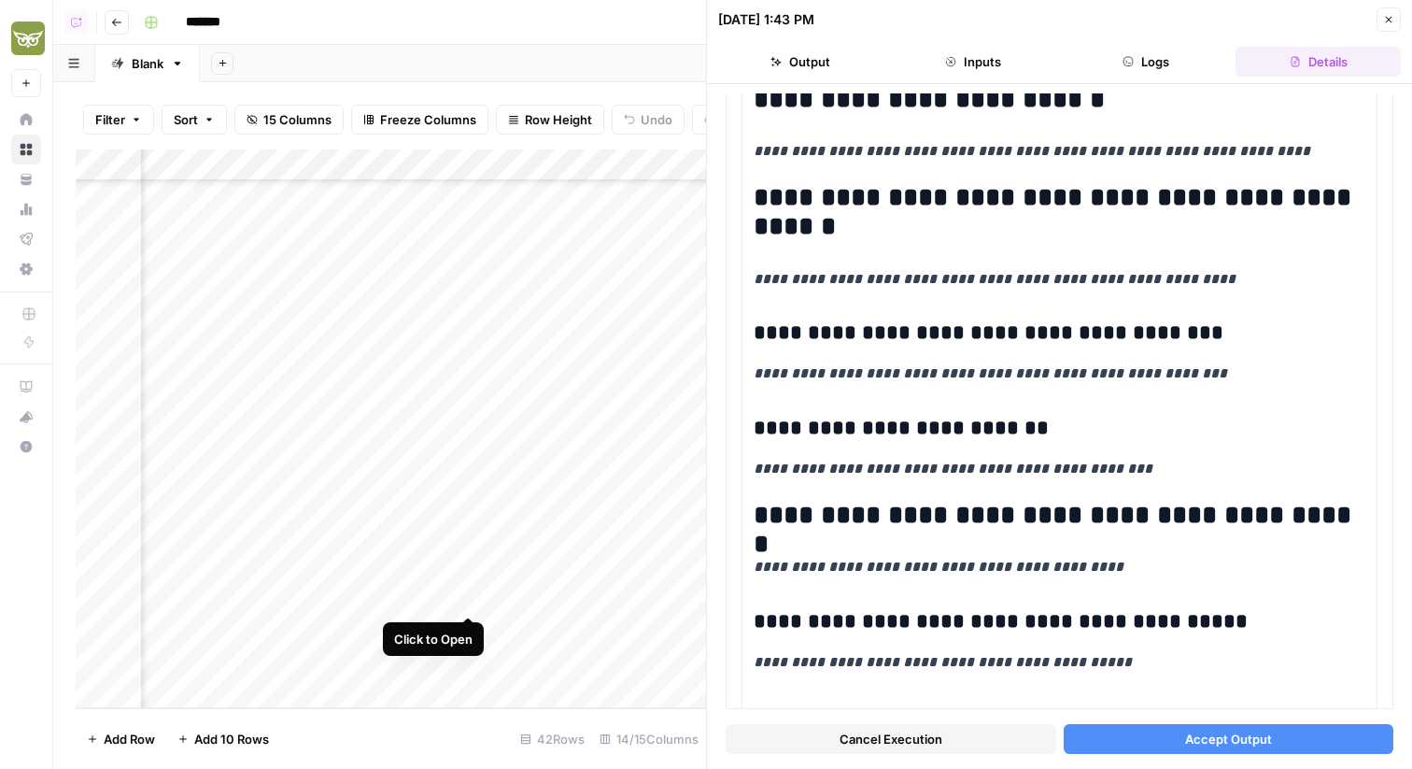
click at [471, 596] on div "Add Column" at bounding box center [391, 428] width 630 height 559
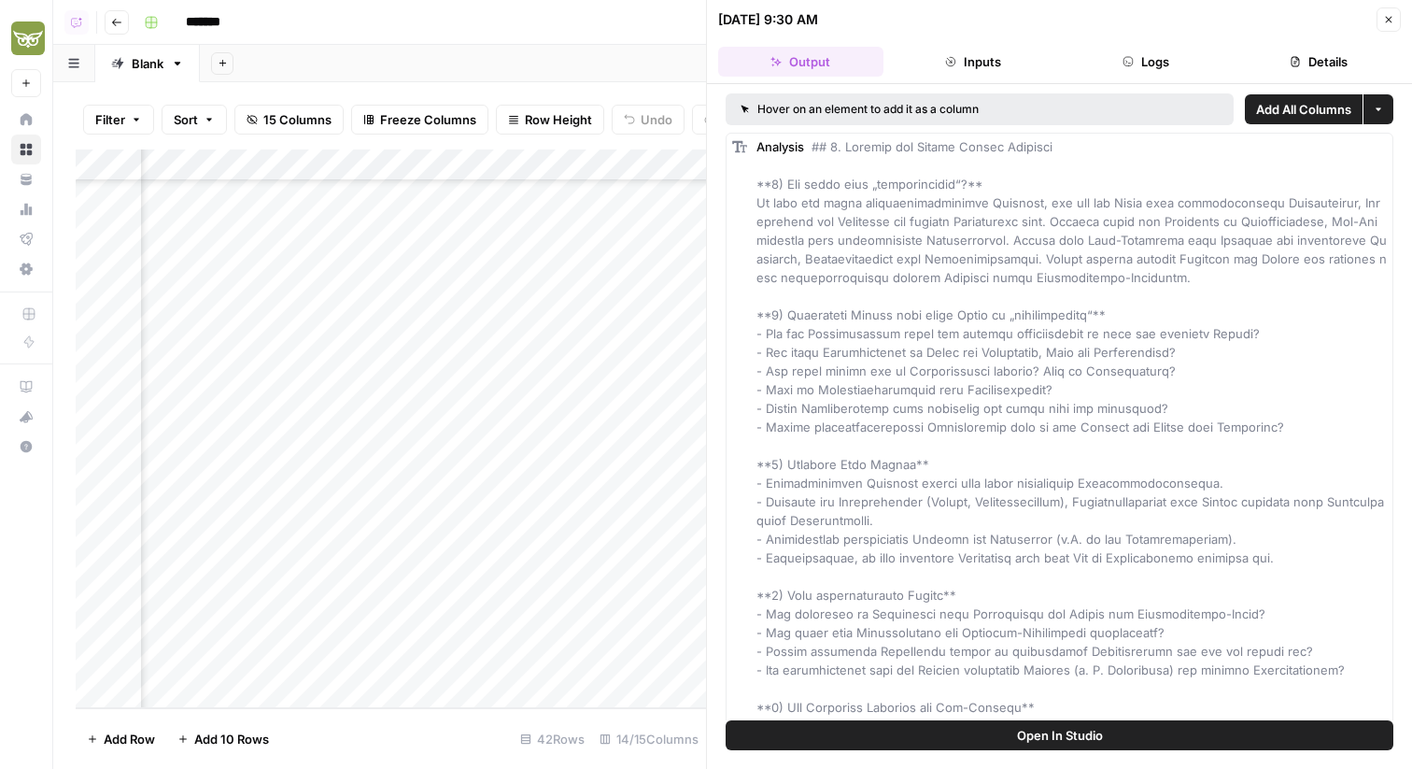
click at [1257, 49] on button "Details" at bounding box center [1318, 62] width 165 height 30
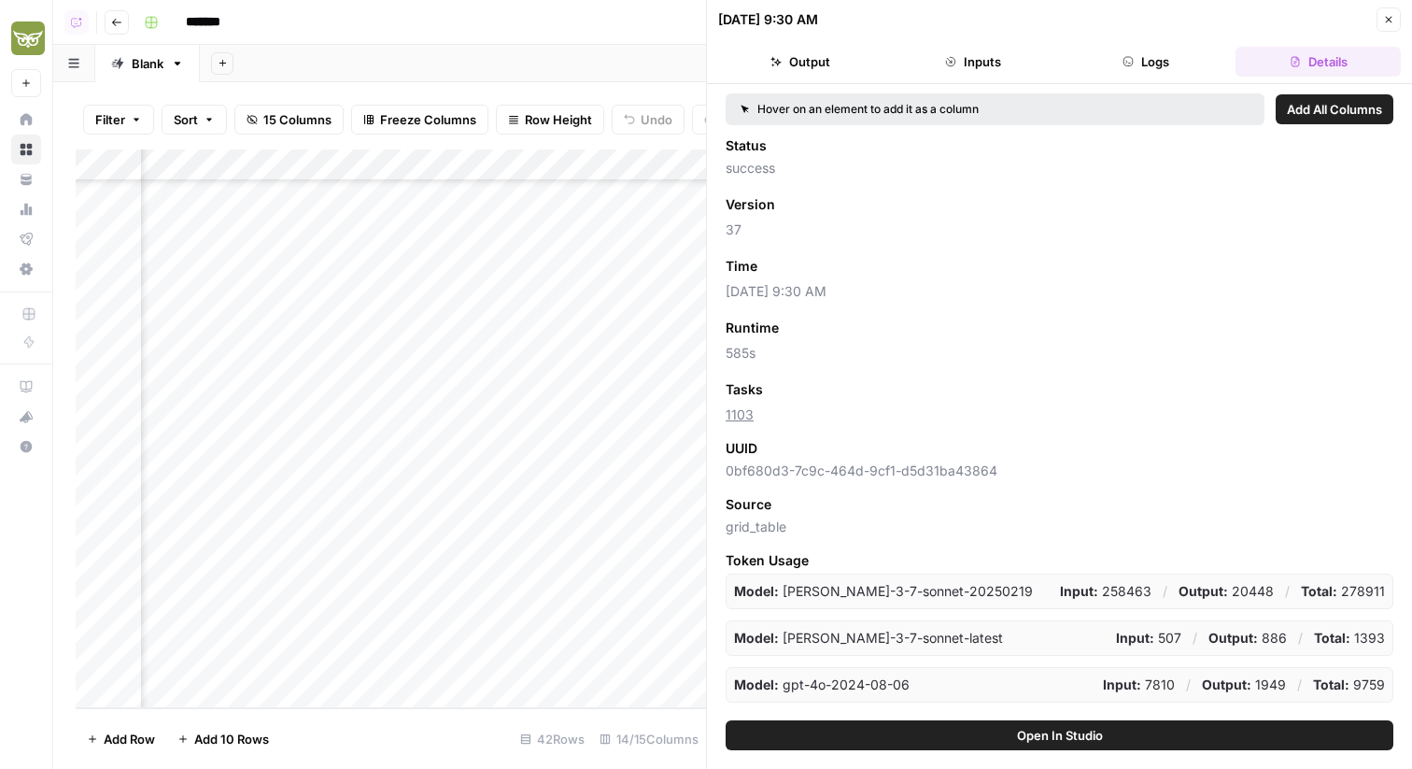
click at [1186, 50] on button "Logs" at bounding box center [1146, 62] width 165 height 30
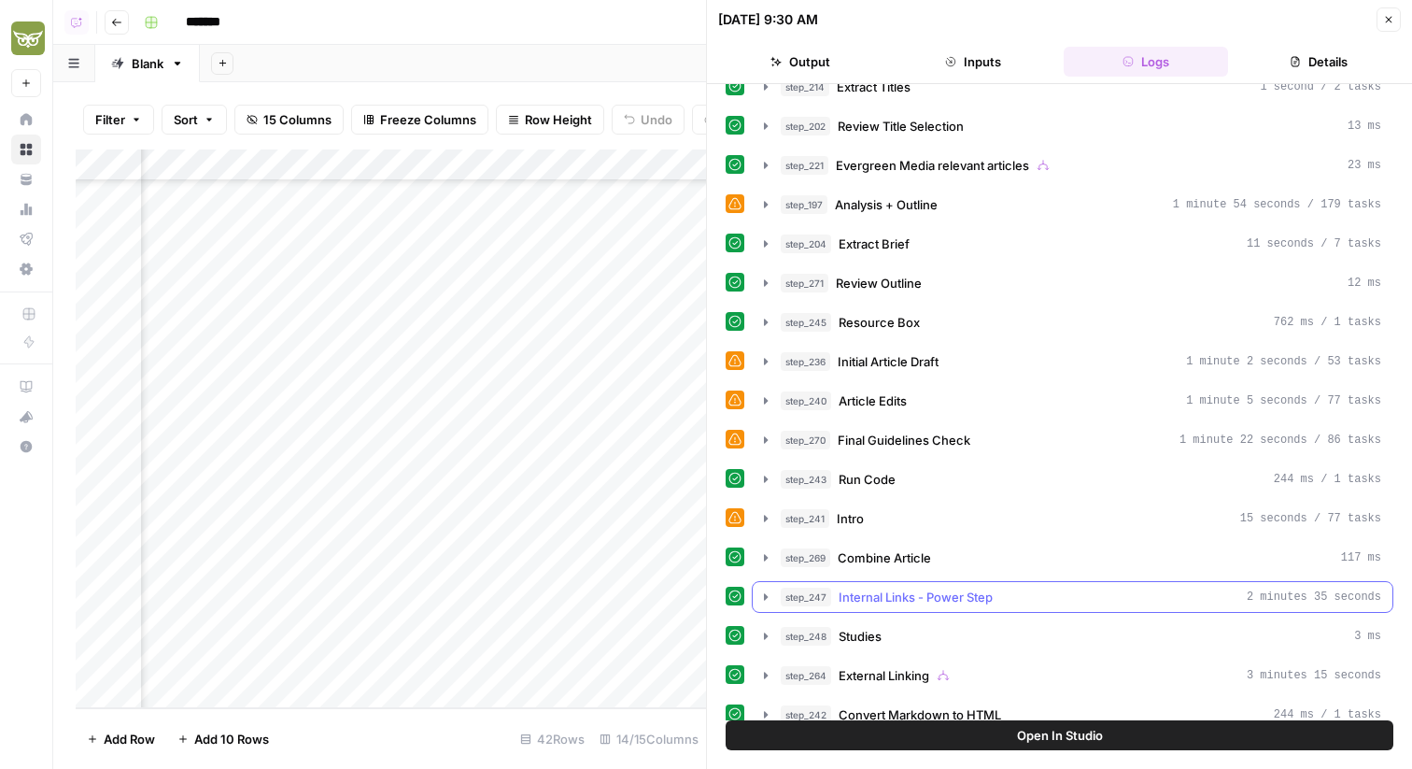
scroll to position [312, 0]
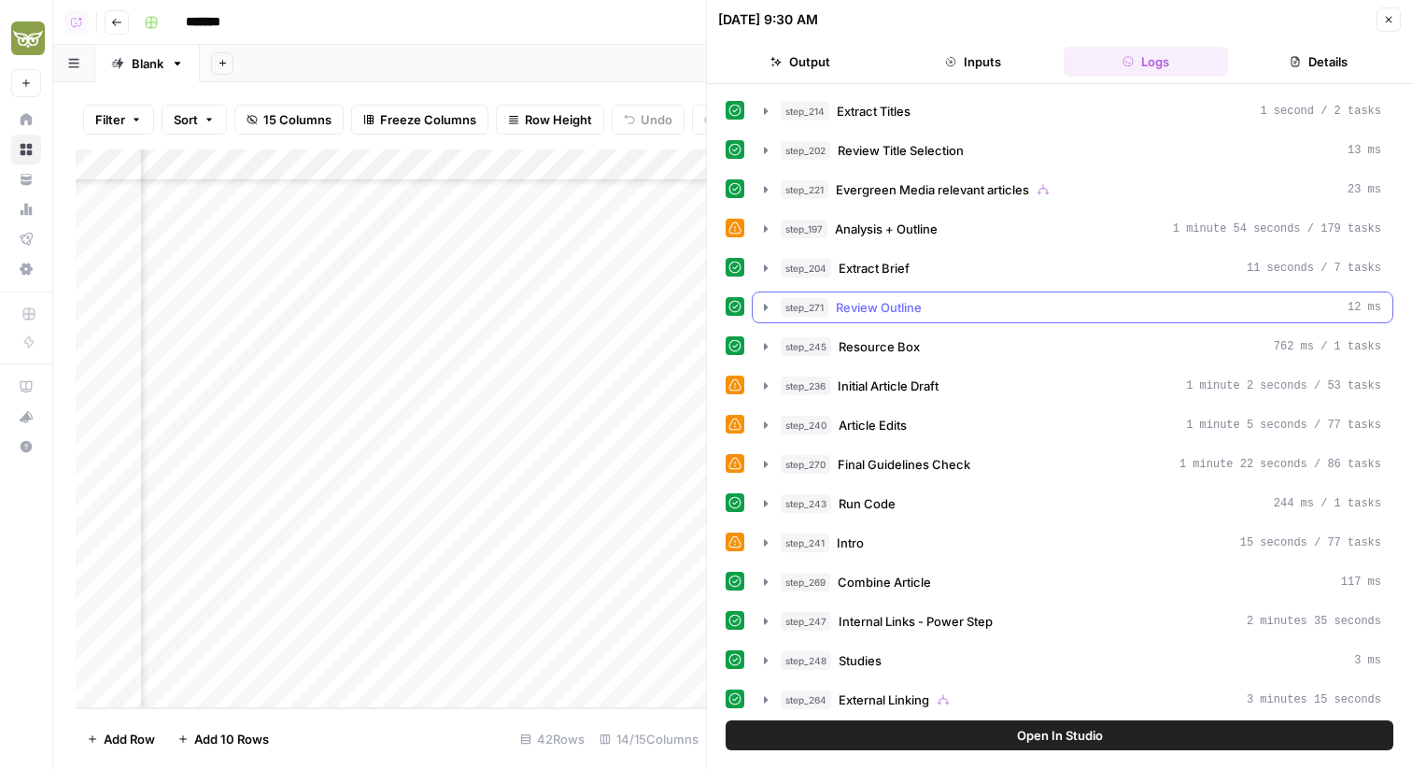
click at [898, 309] on span "Review Outline" at bounding box center [879, 307] width 86 height 19
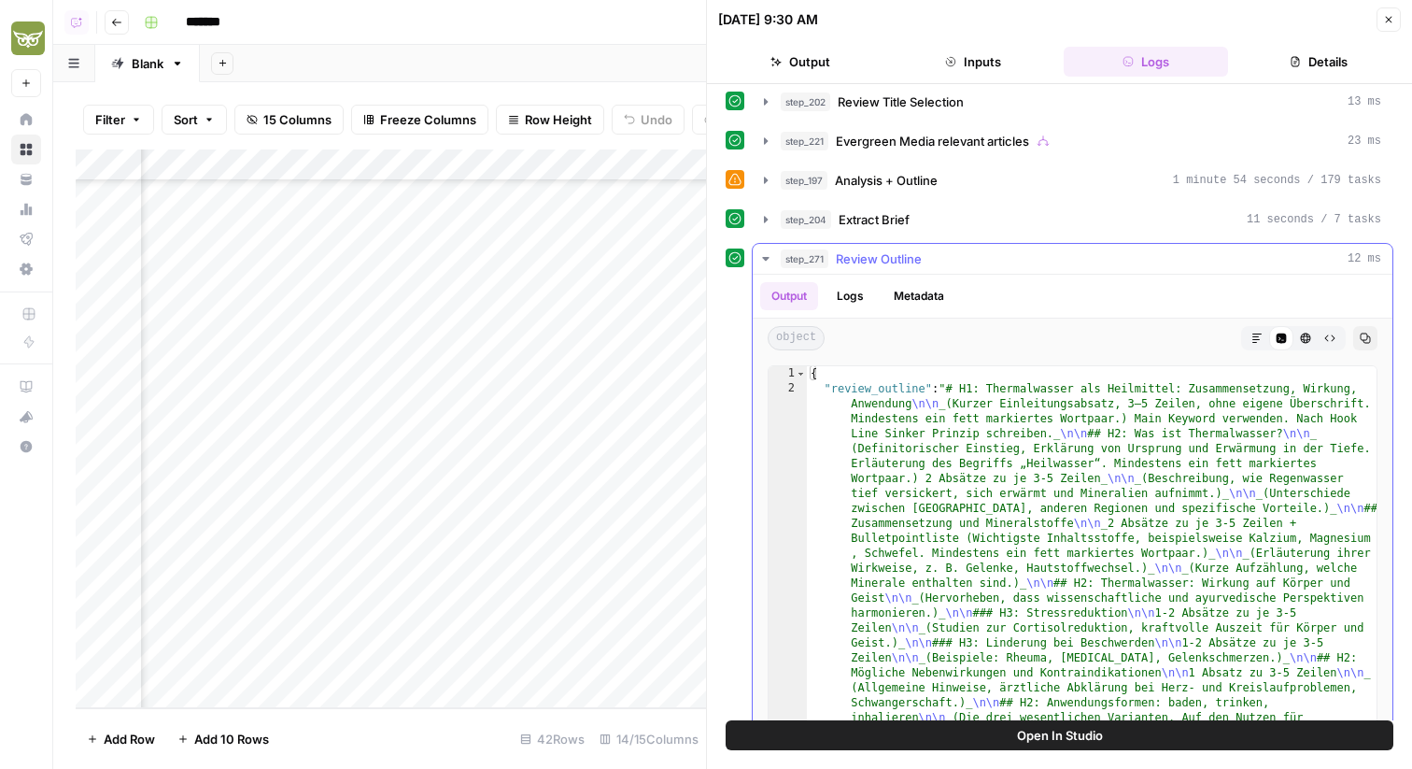
scroll to position [262, 0]
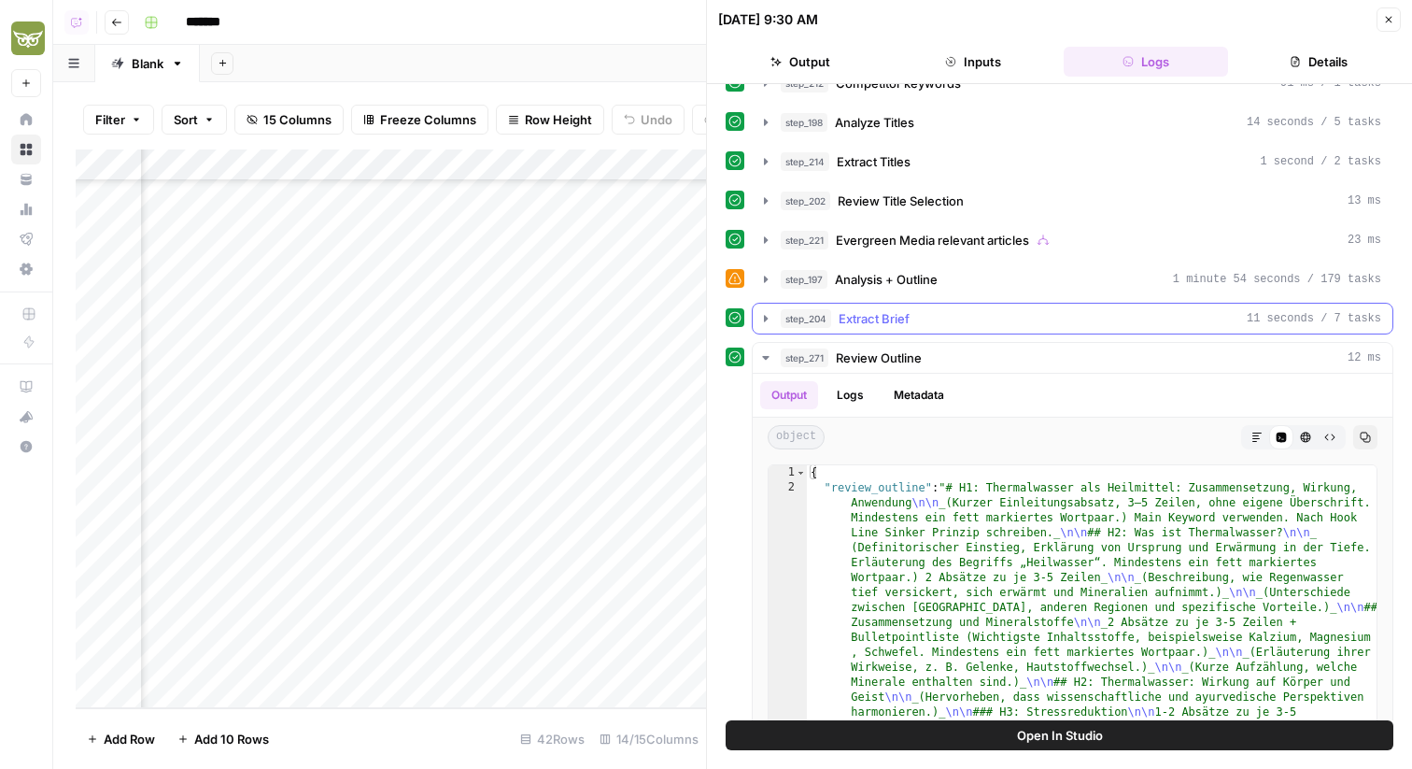
click at [1016, 312] on div "step_204 Extract Brief 11 seconds / 7 tasks" at bounding box center [1081, 318] width 601 height 19
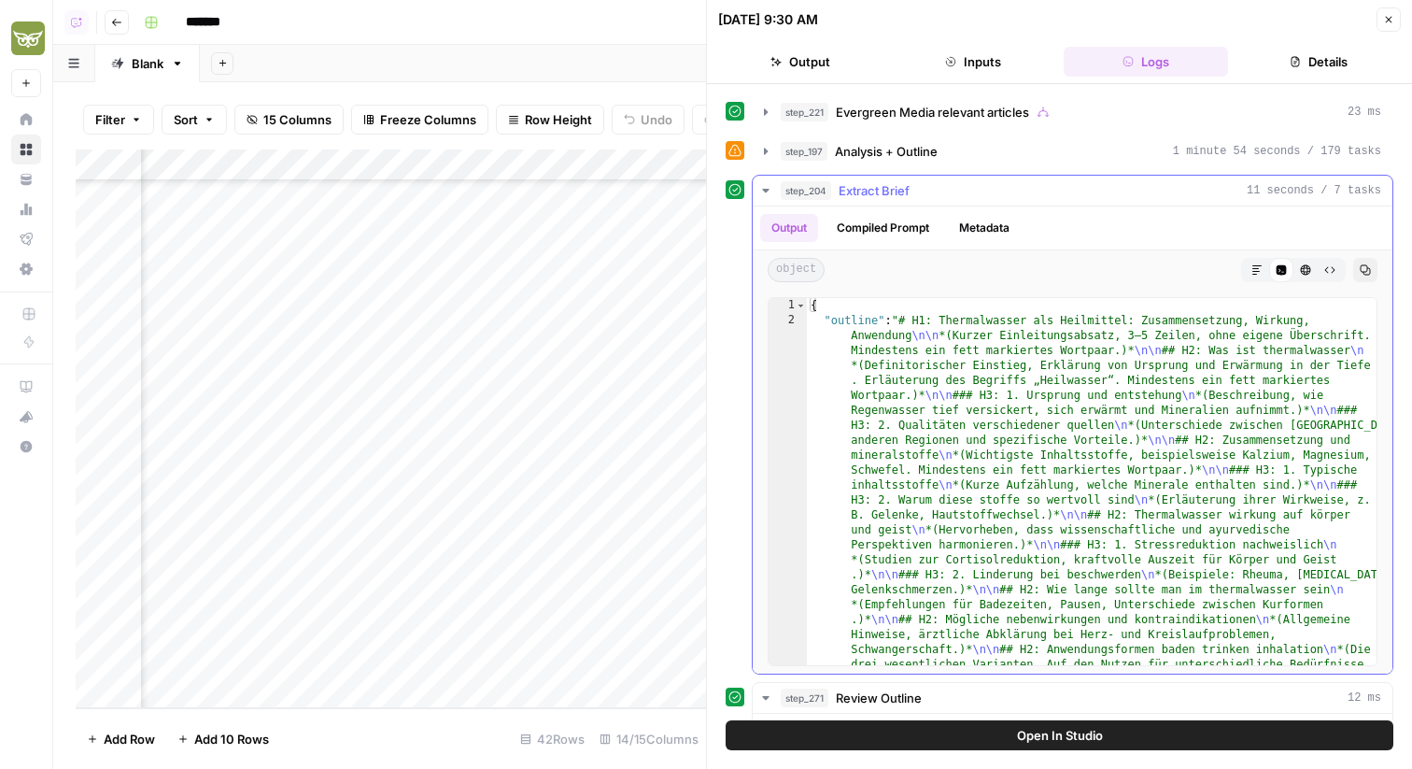
scroll to position [424, 0]
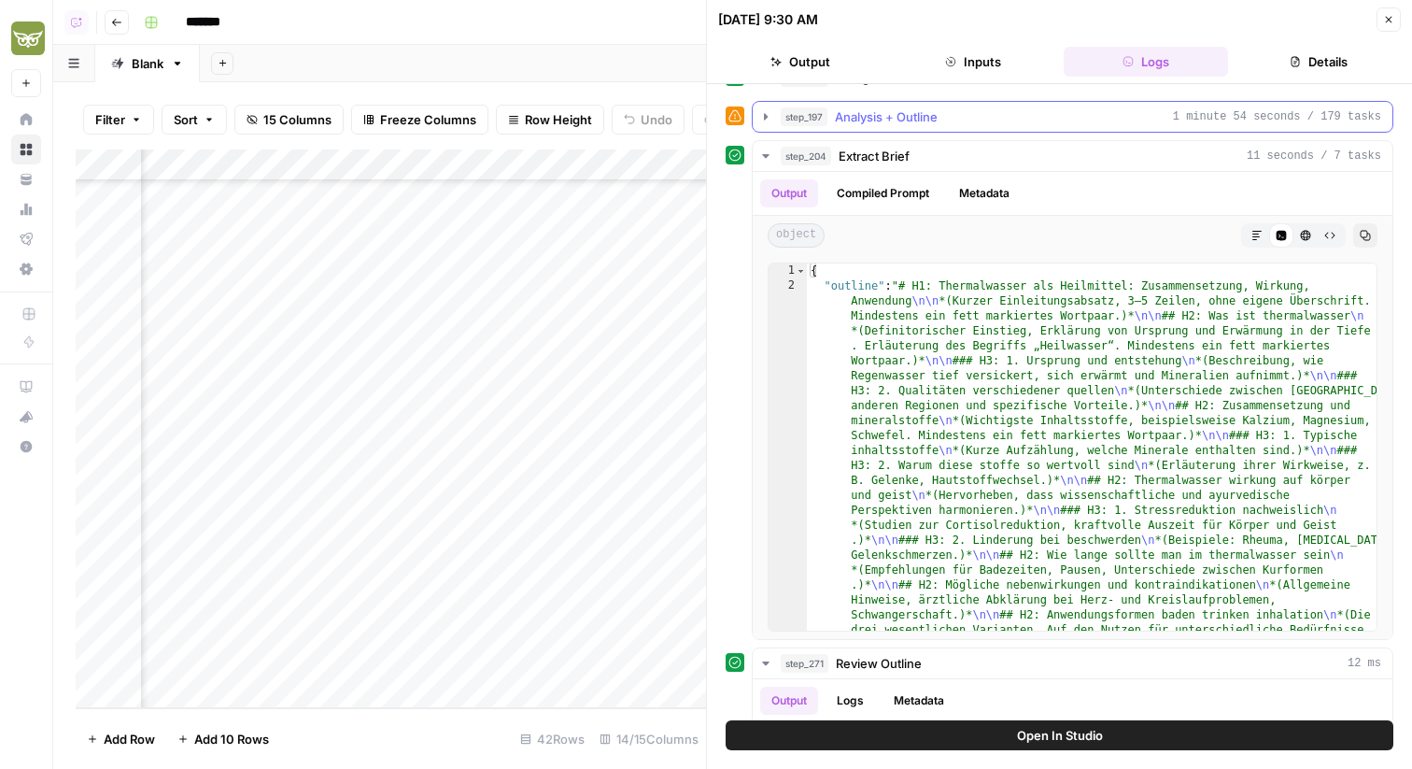
click at [910, 126] on button "step_197 Analysis + Outline 1 minute 54 seconds / 179 tasks" at bounding box center [1073, 117] width 640 height 30
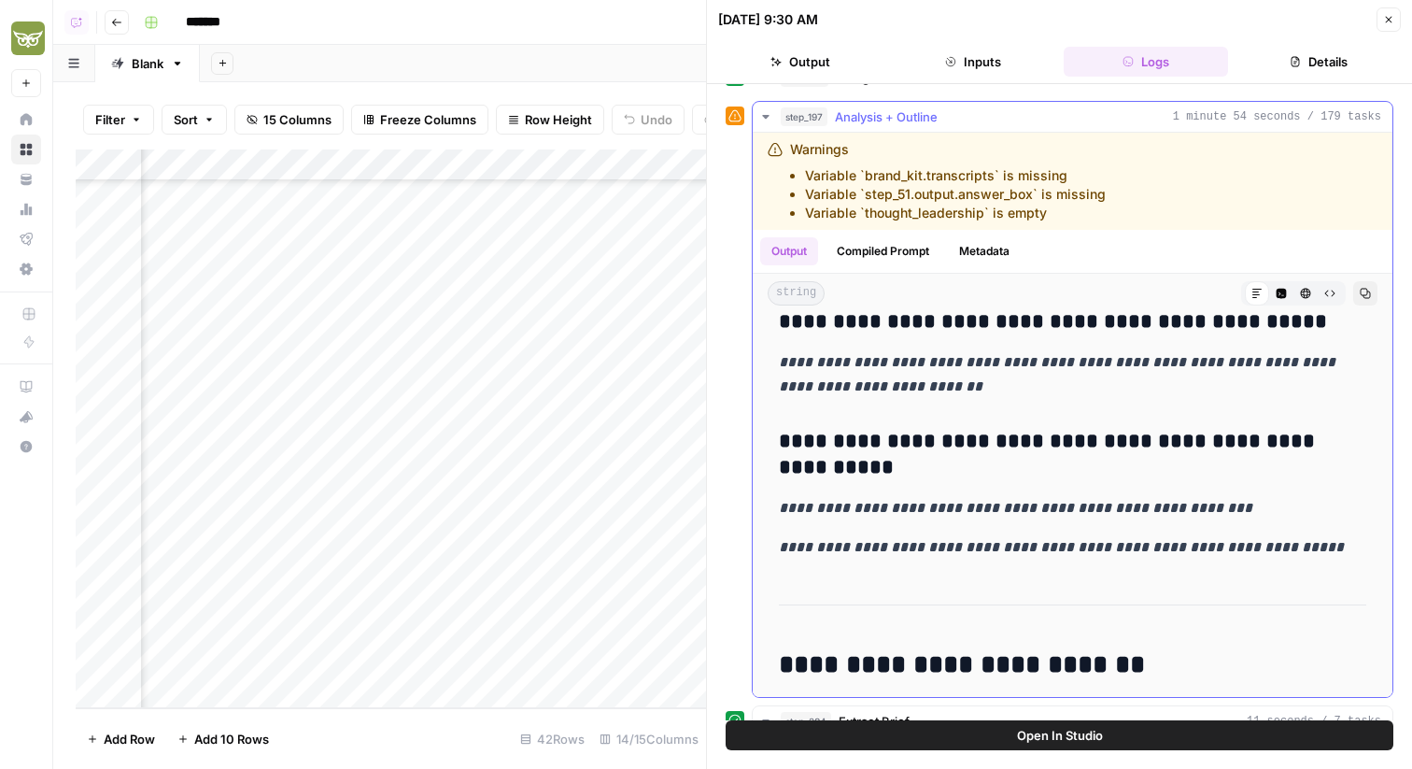
scroll to position [13035, 0]
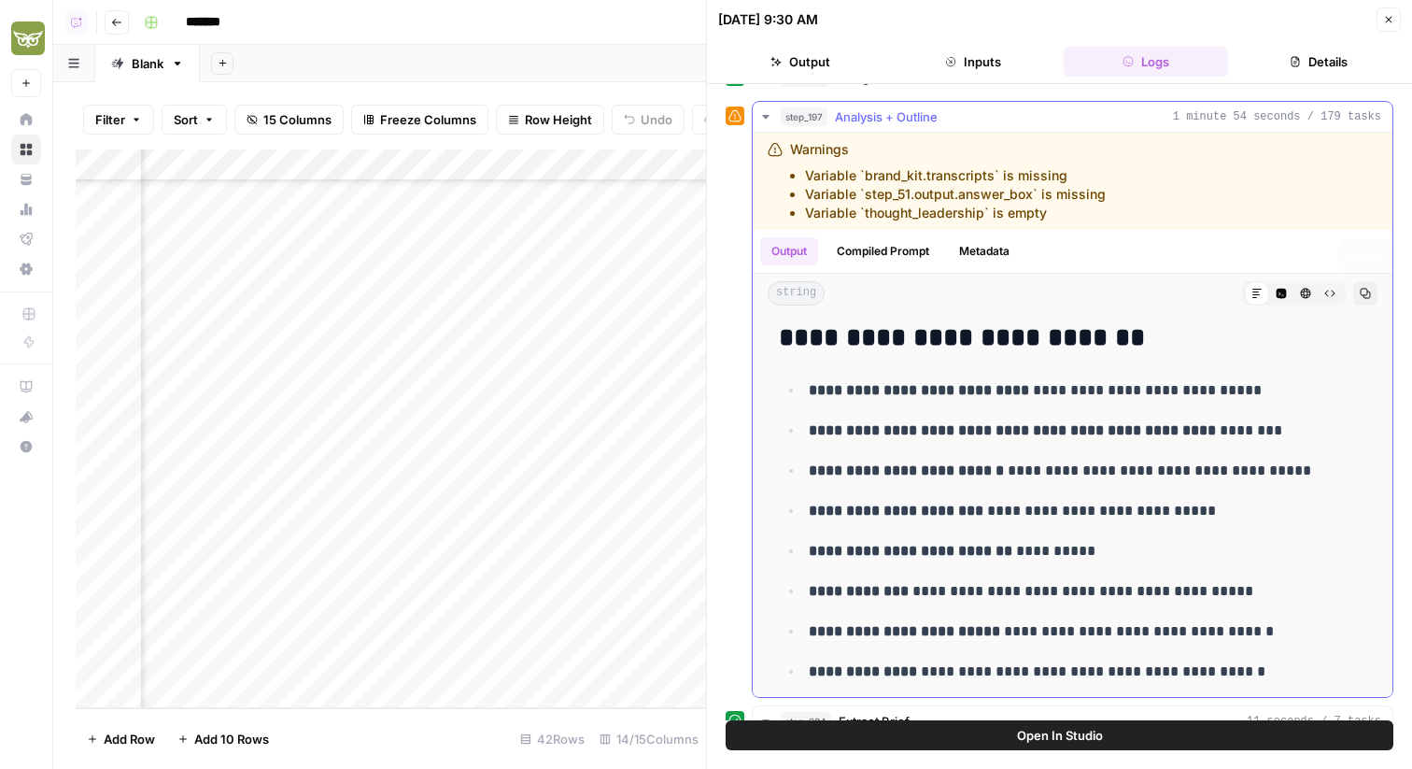
click at [1334, 291] on icon "button" at bounding box center [1329, 293] width 11 height 11
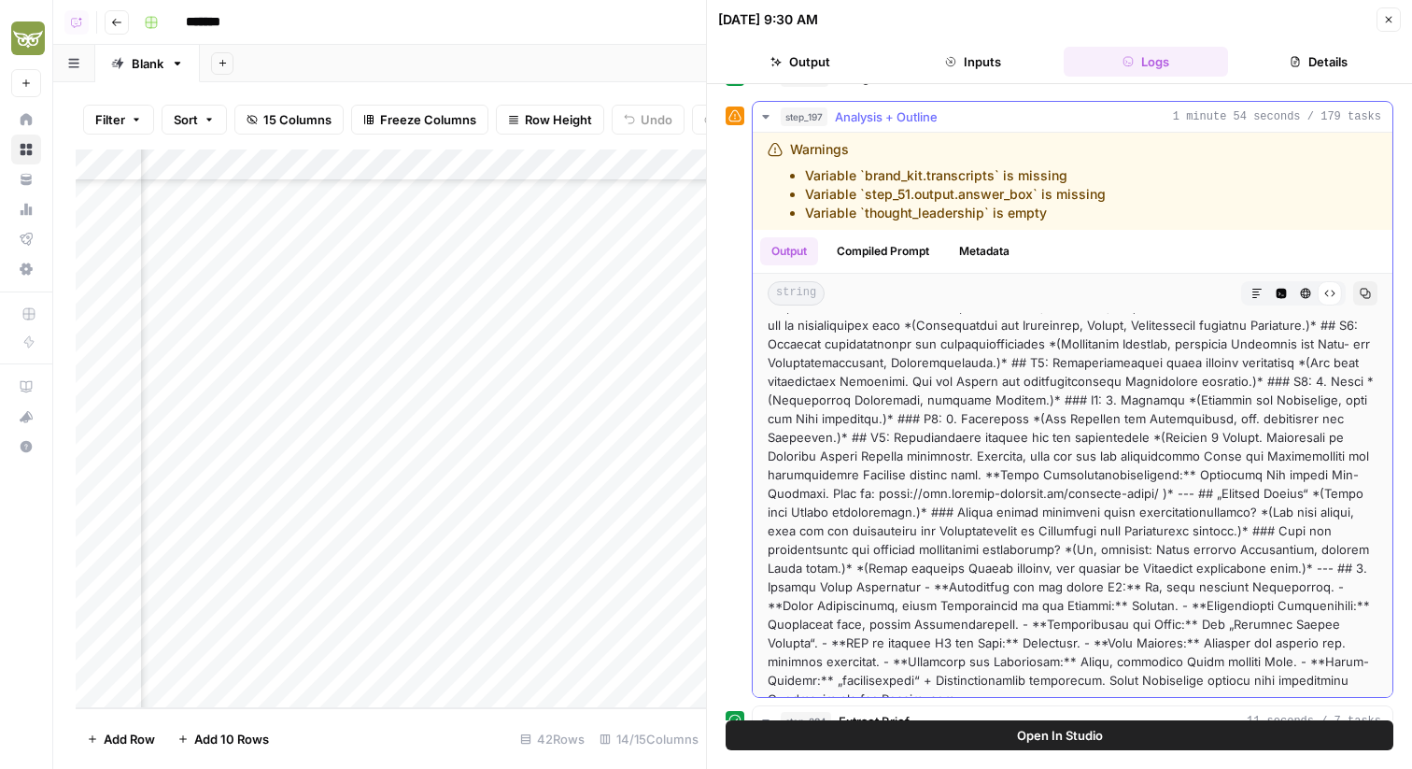
click at [1355, 291] on button "Copy" at bounding box center [1365, 293] width 24 height 24
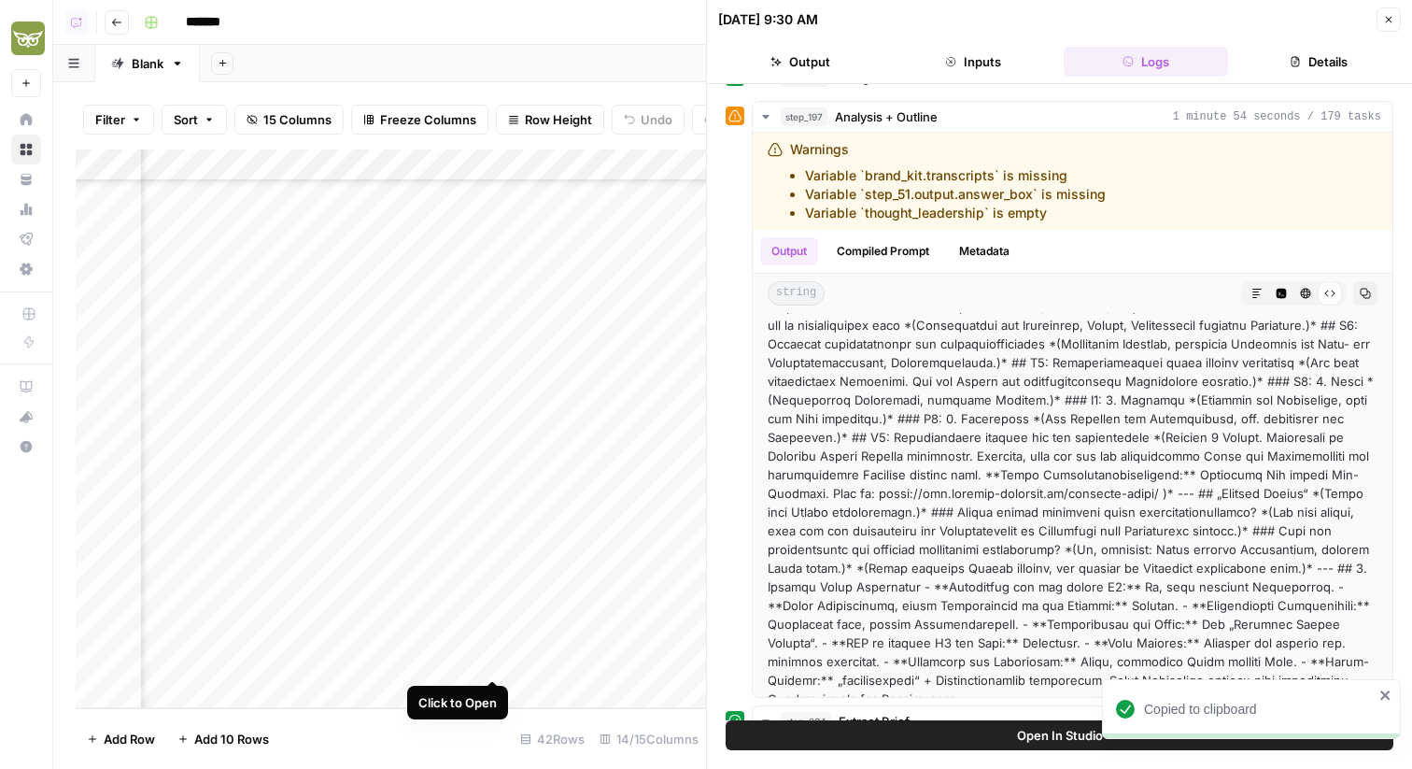
click at [490, 658] on div "Add Column" at bounding box center [391, 428] width 630 height 559
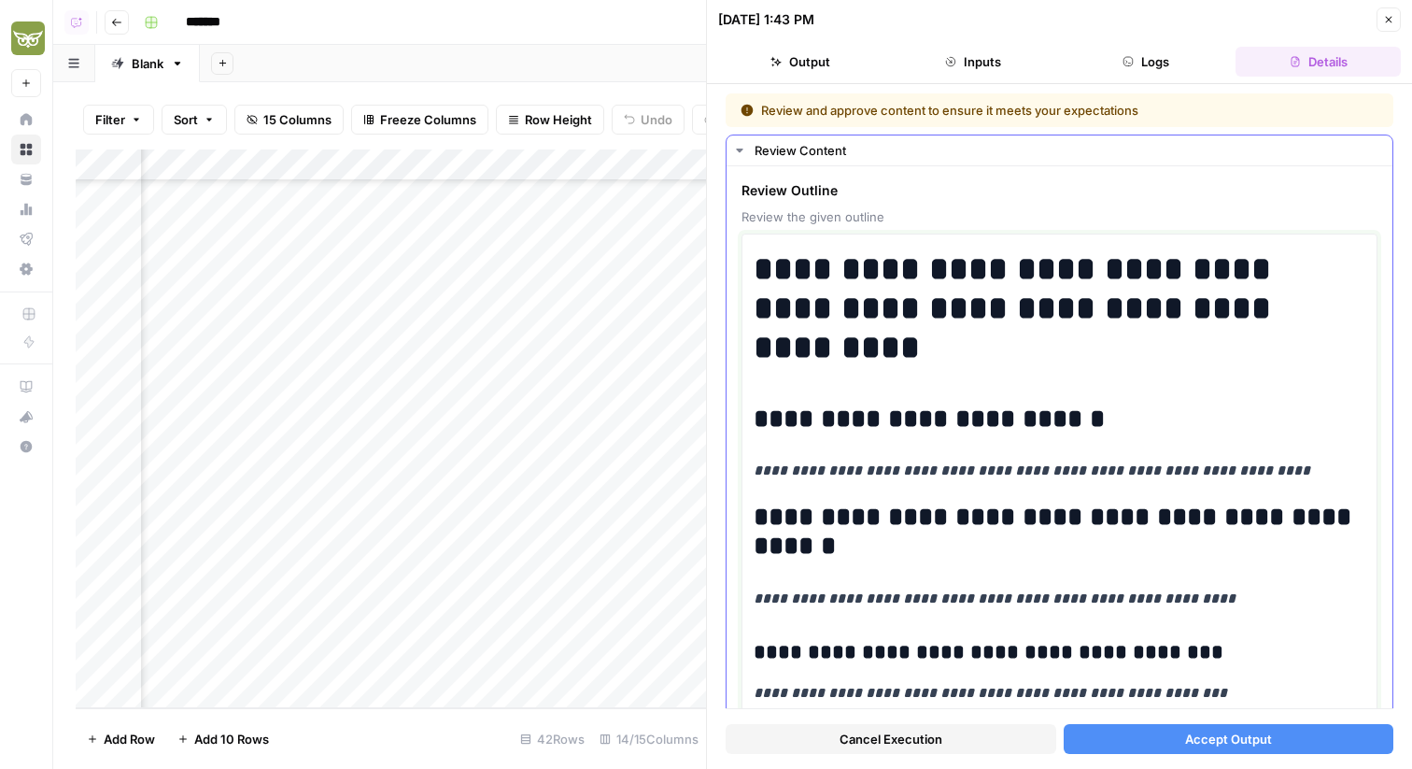
click at [1104, 420] on h2 "**********" at bounding box center [1060, 419] width 612 height 30
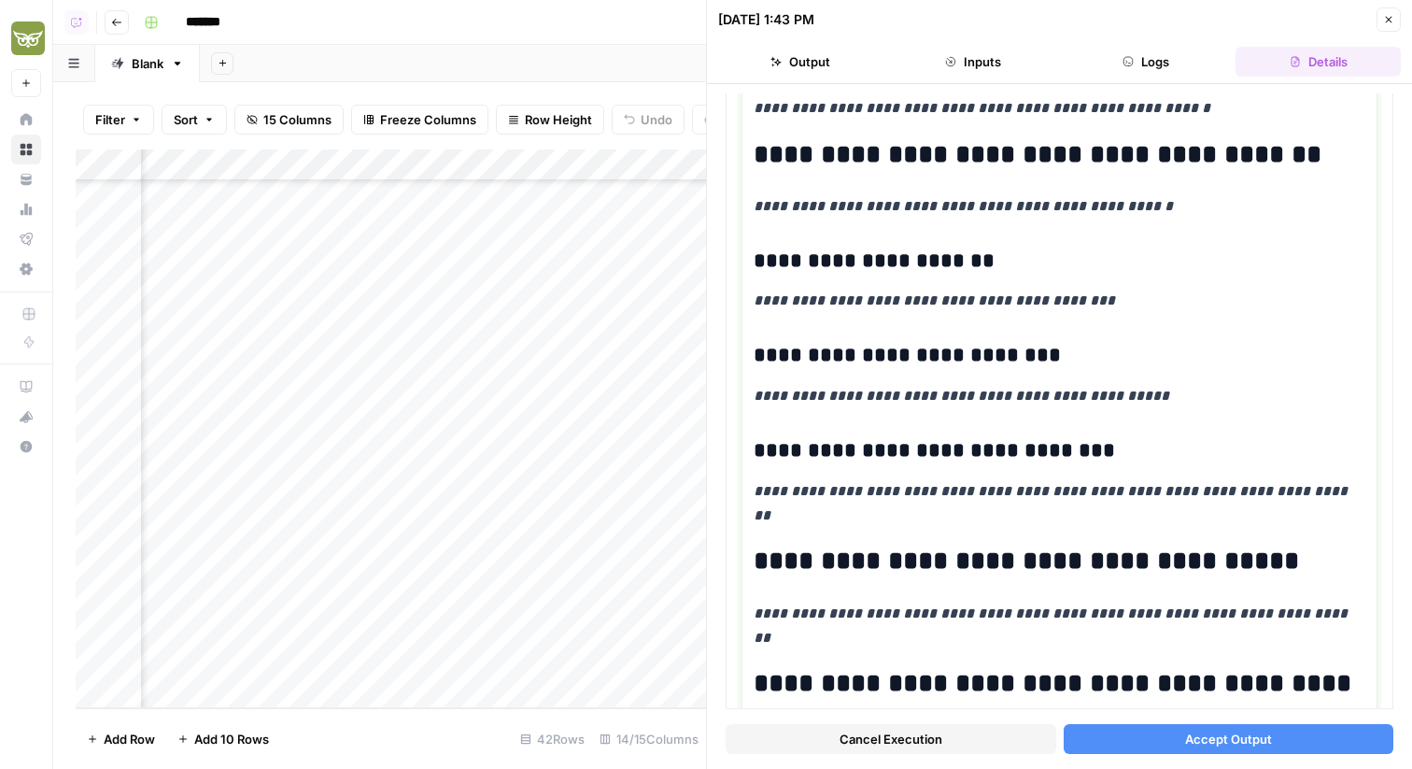
drag, startPoint x: 761, startPoint y: 417, endPoint x: 840, endPoint y: 768, distance: 358.9
click at [840, 768] on div "**********" at bounding box center [1059, 426] width 705 height 685
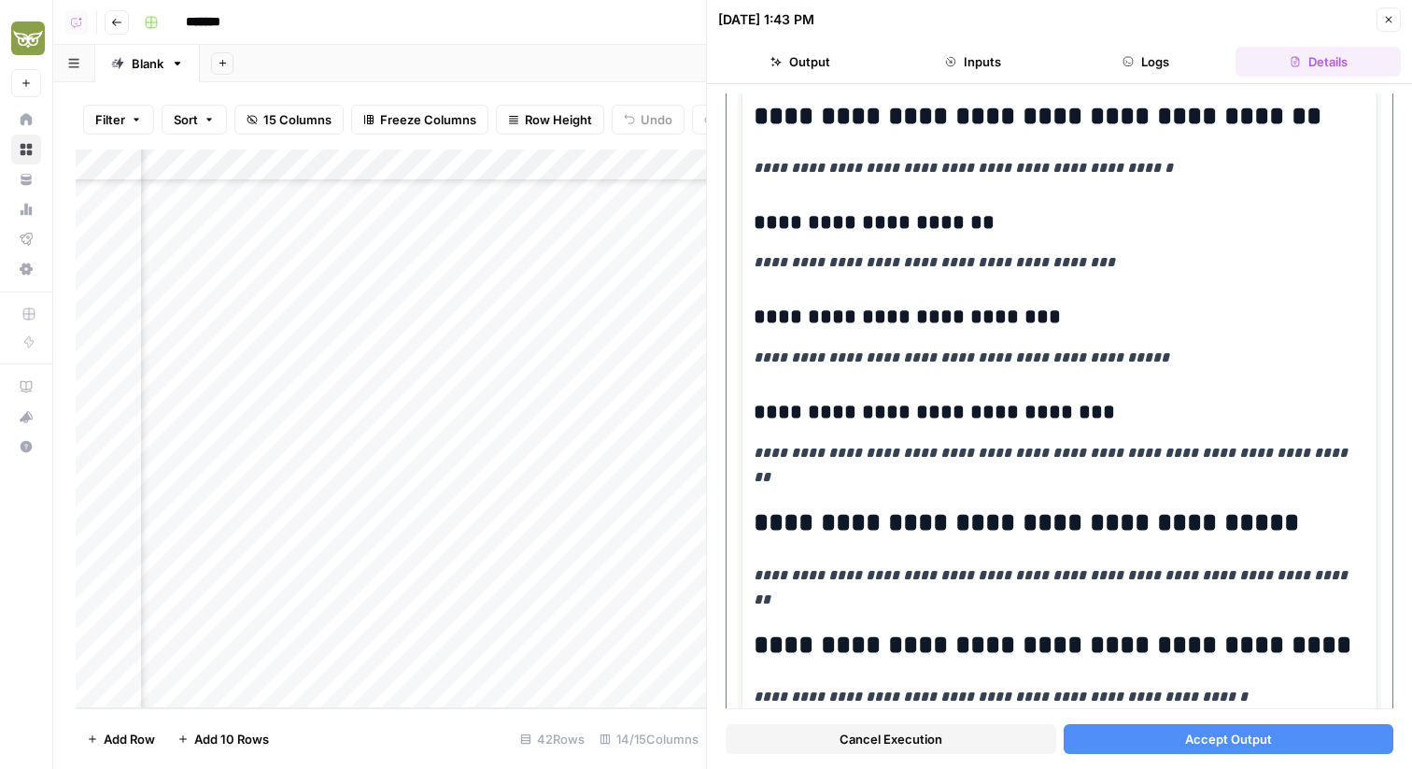
click at [903, 196] on div "**********" at bounding box center [1060, 124] width 612 height 1966
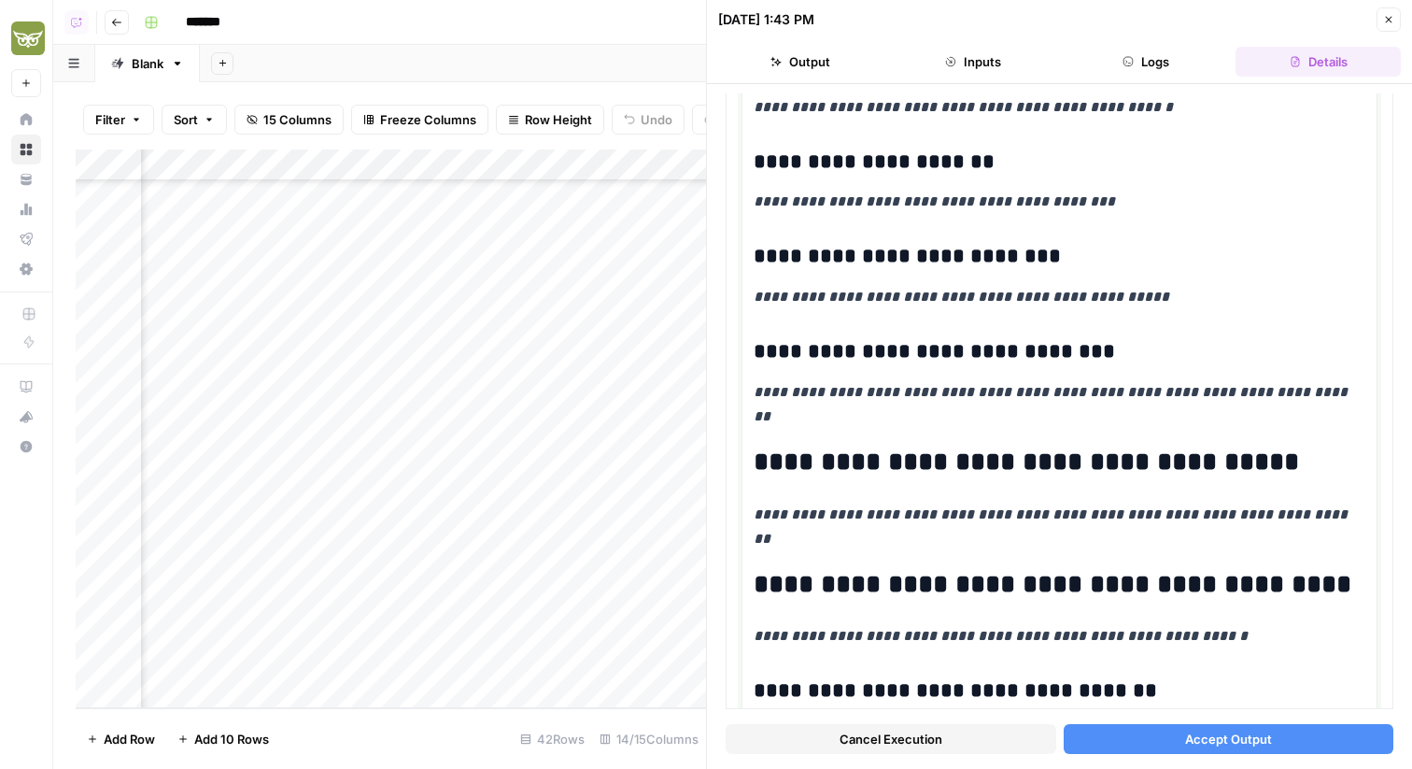
scroll to position [0, 0]
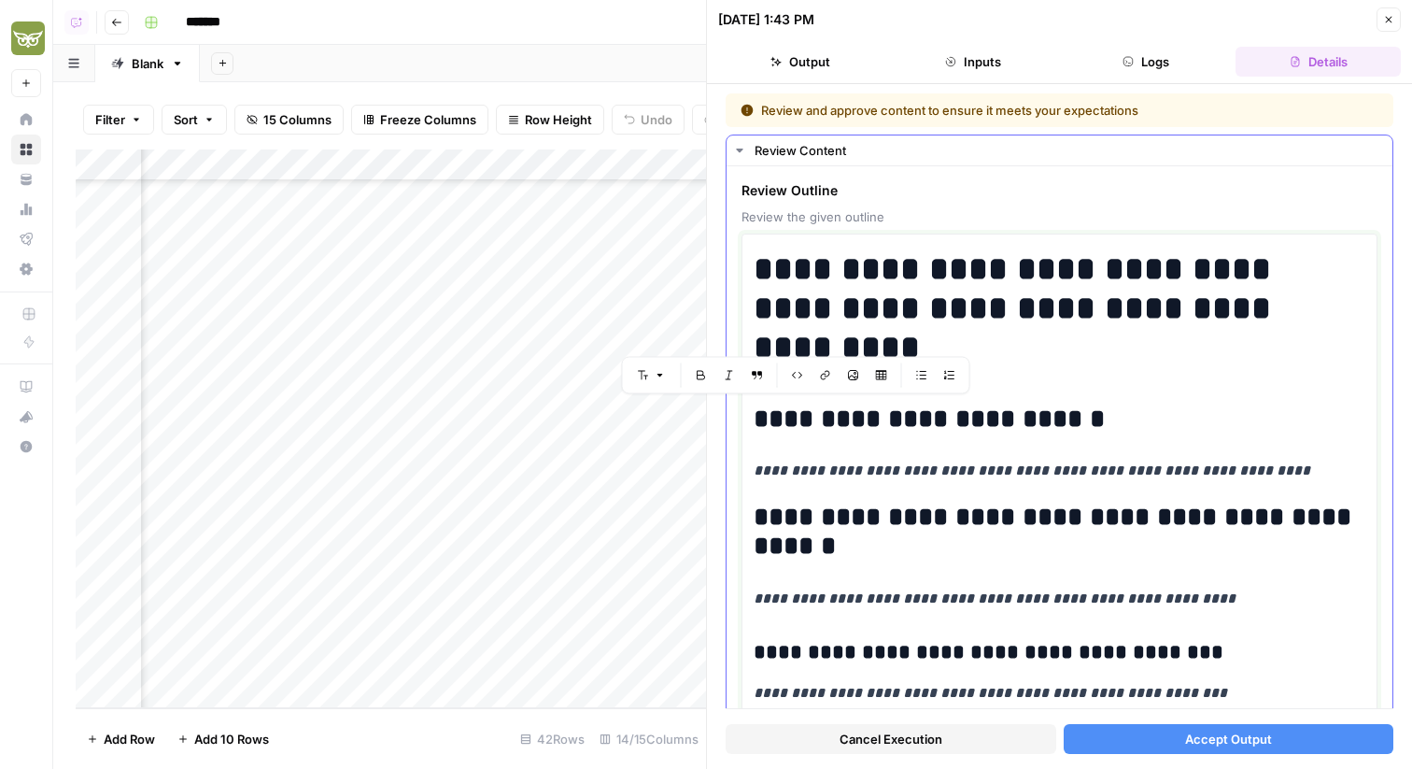
drag, startPoint x: 863, startPoint y: 633, endPoint x: 753, endPoint y: 420, distance: 239.8
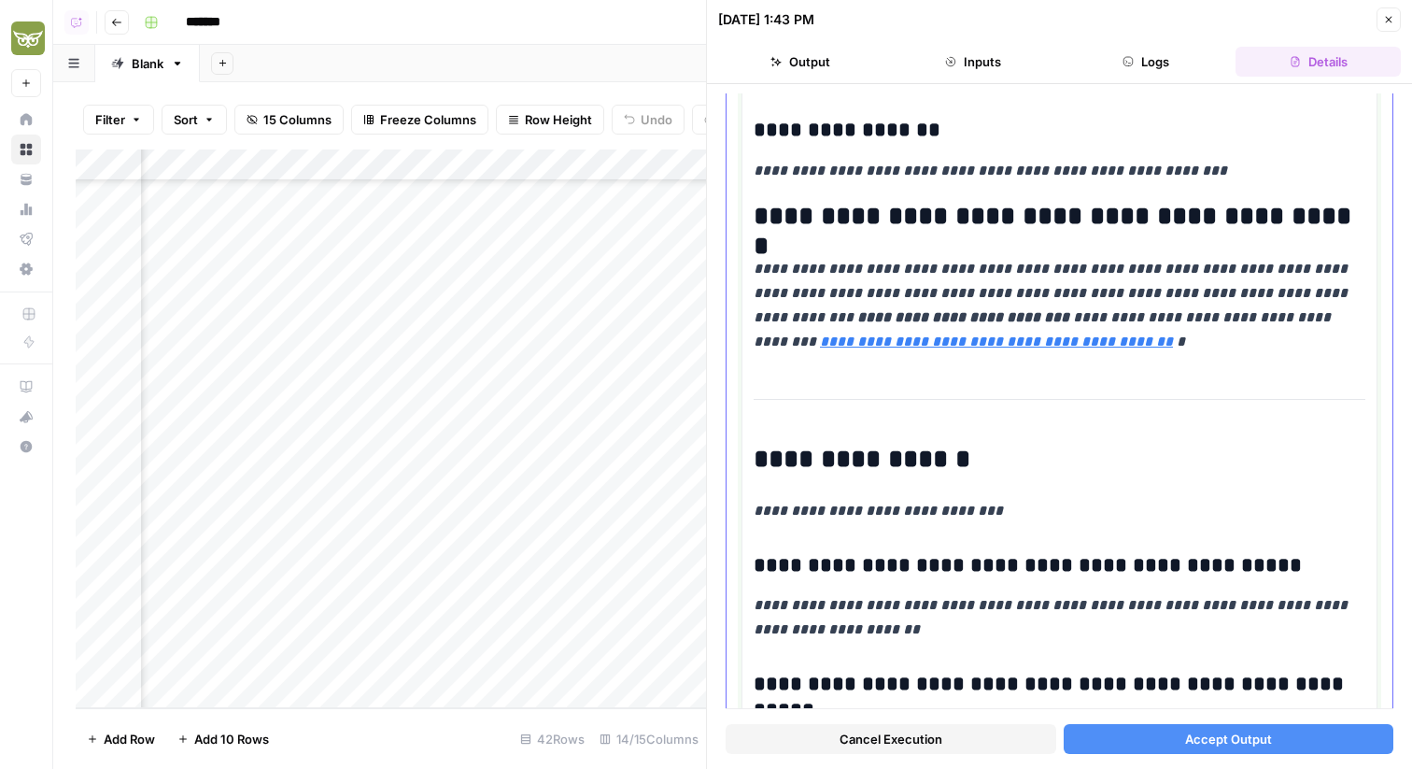
scroll to position [1937, 0]
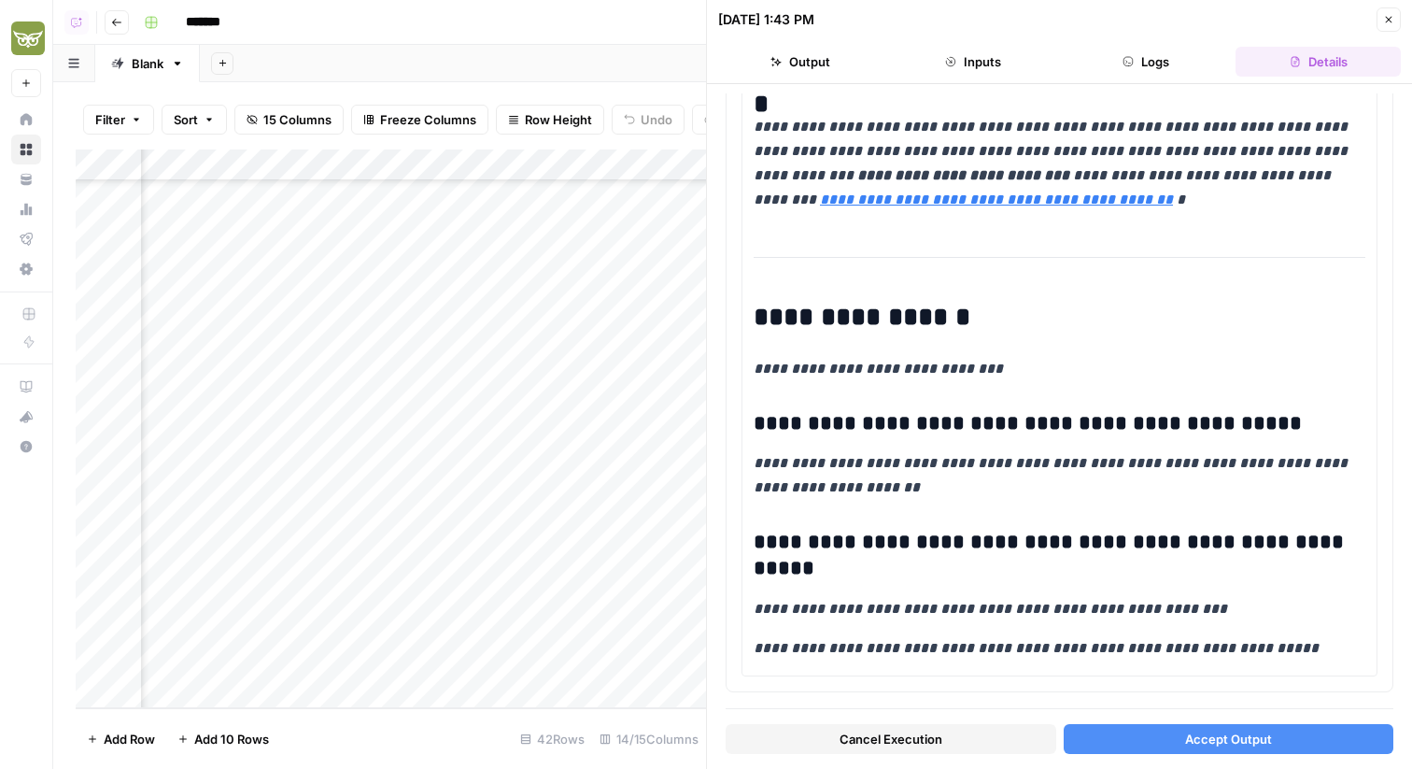
click at [1186, 734] on span "Accept Output" at bounding box center [1228, 738] width 87 height 19
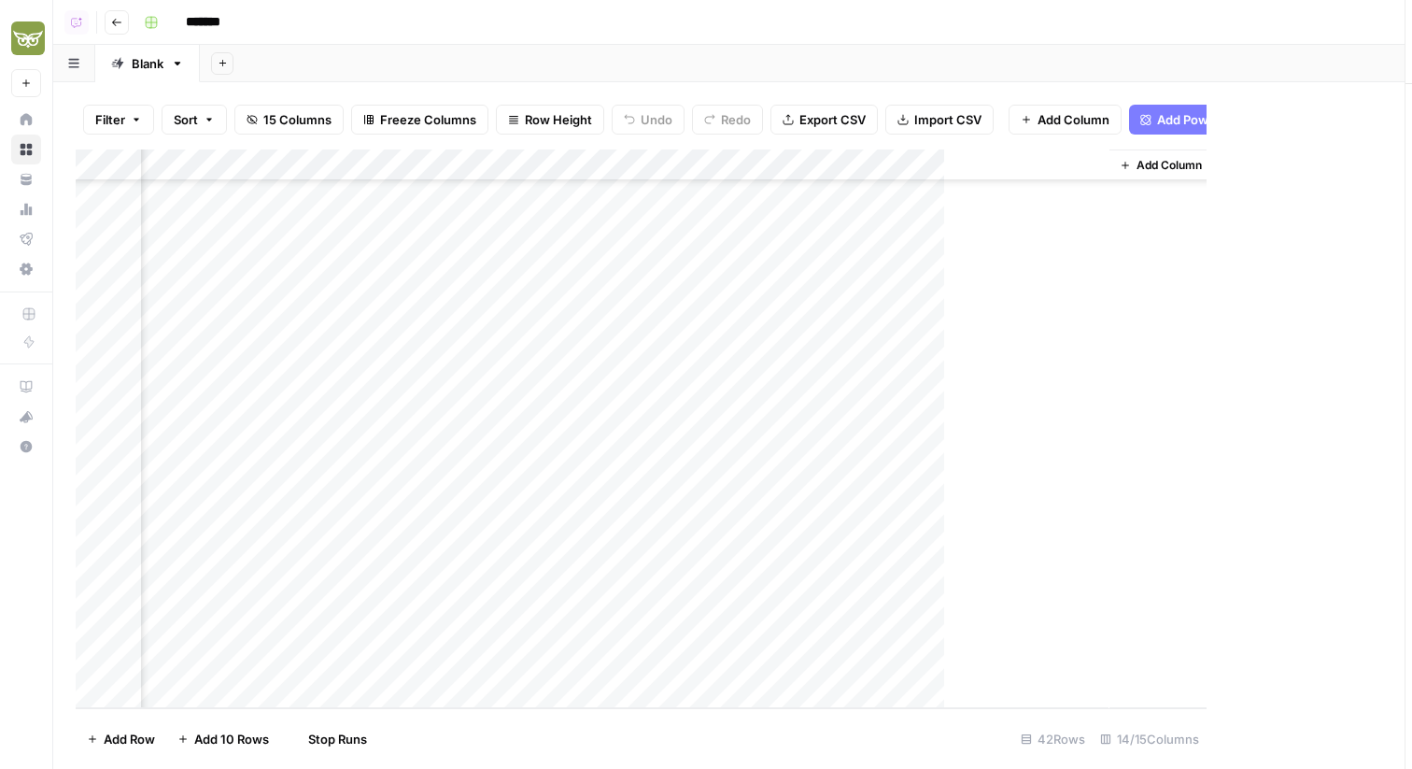
scroll to position [837, 1011]
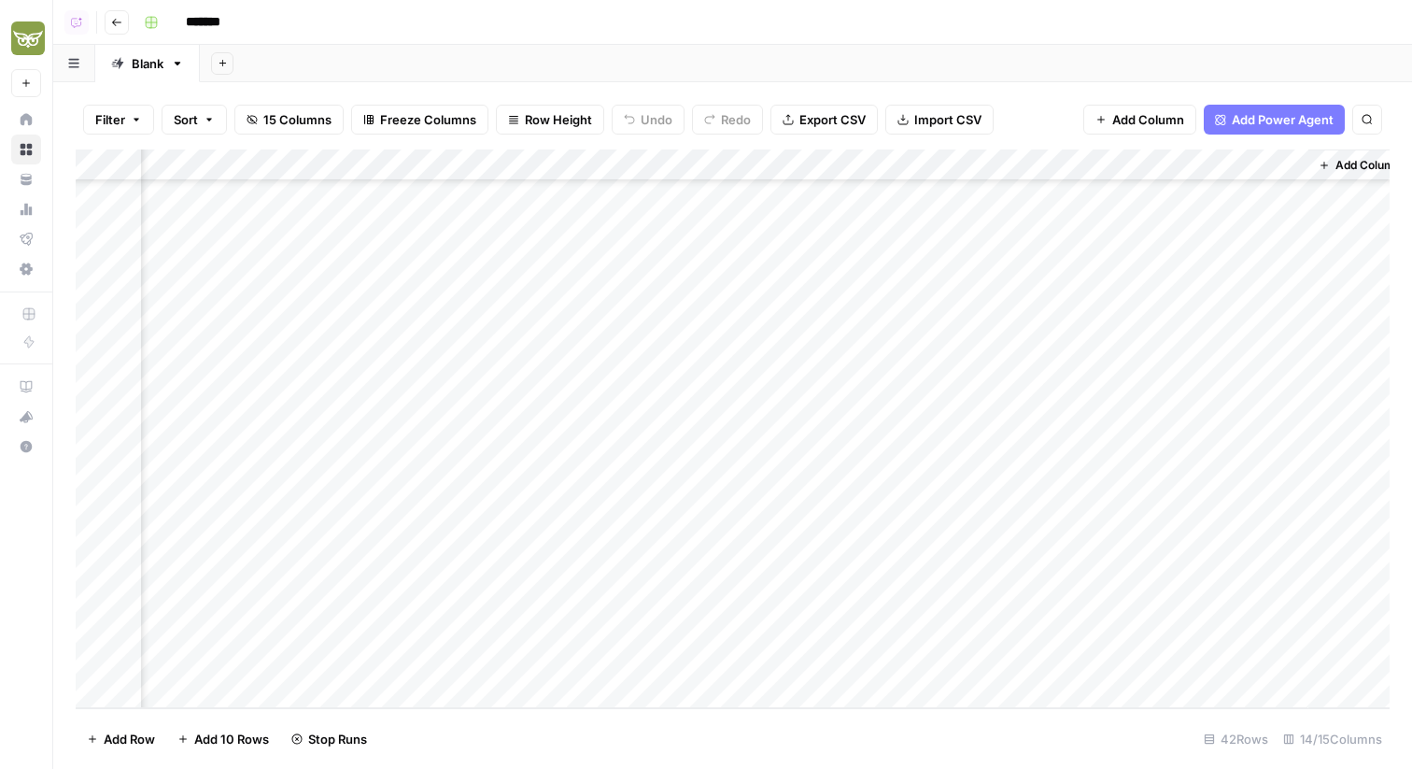
click at [665, 596] on div "Add Column" at bounding box center [733, 428] width 1314 height 559
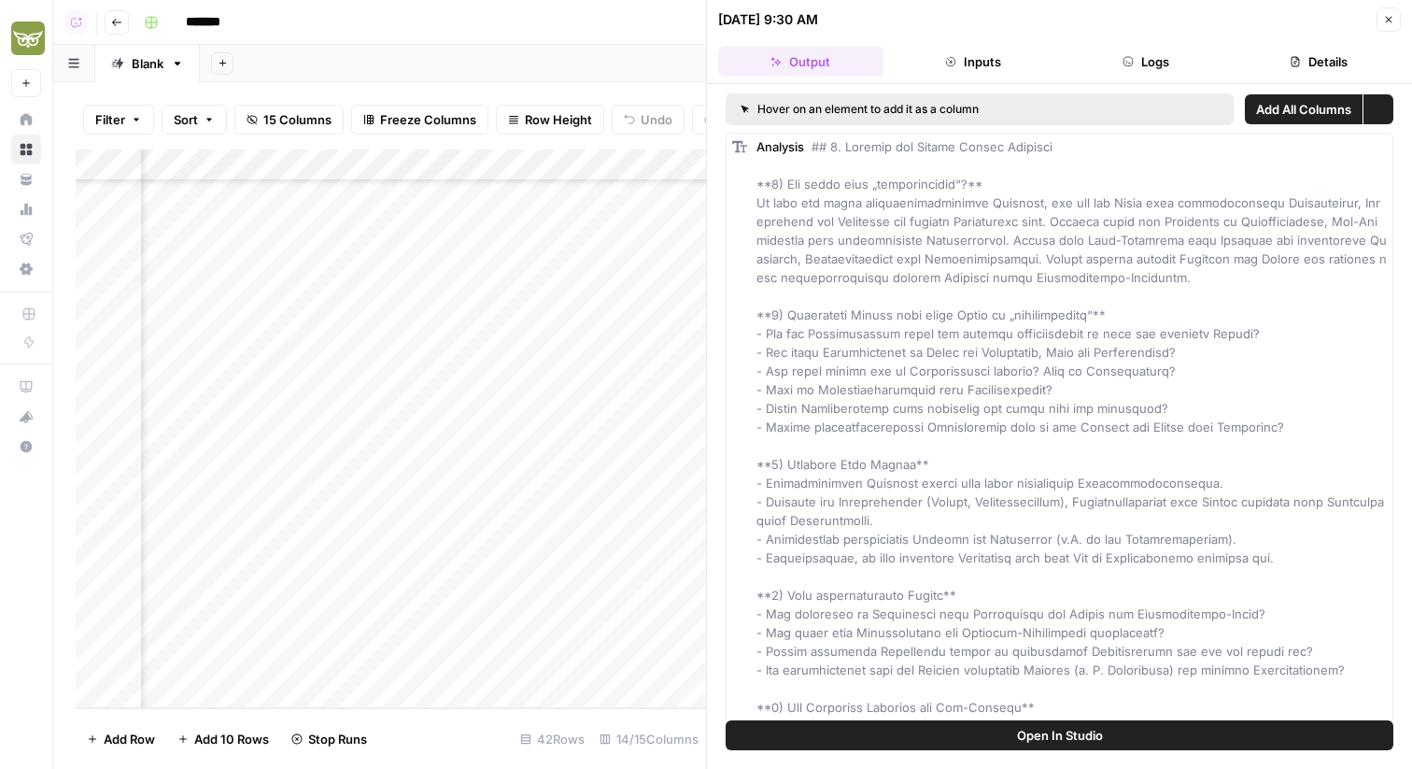
click at [1188, 59] on button "Logs" at bounding box center [1146, 62] width 165 height 30
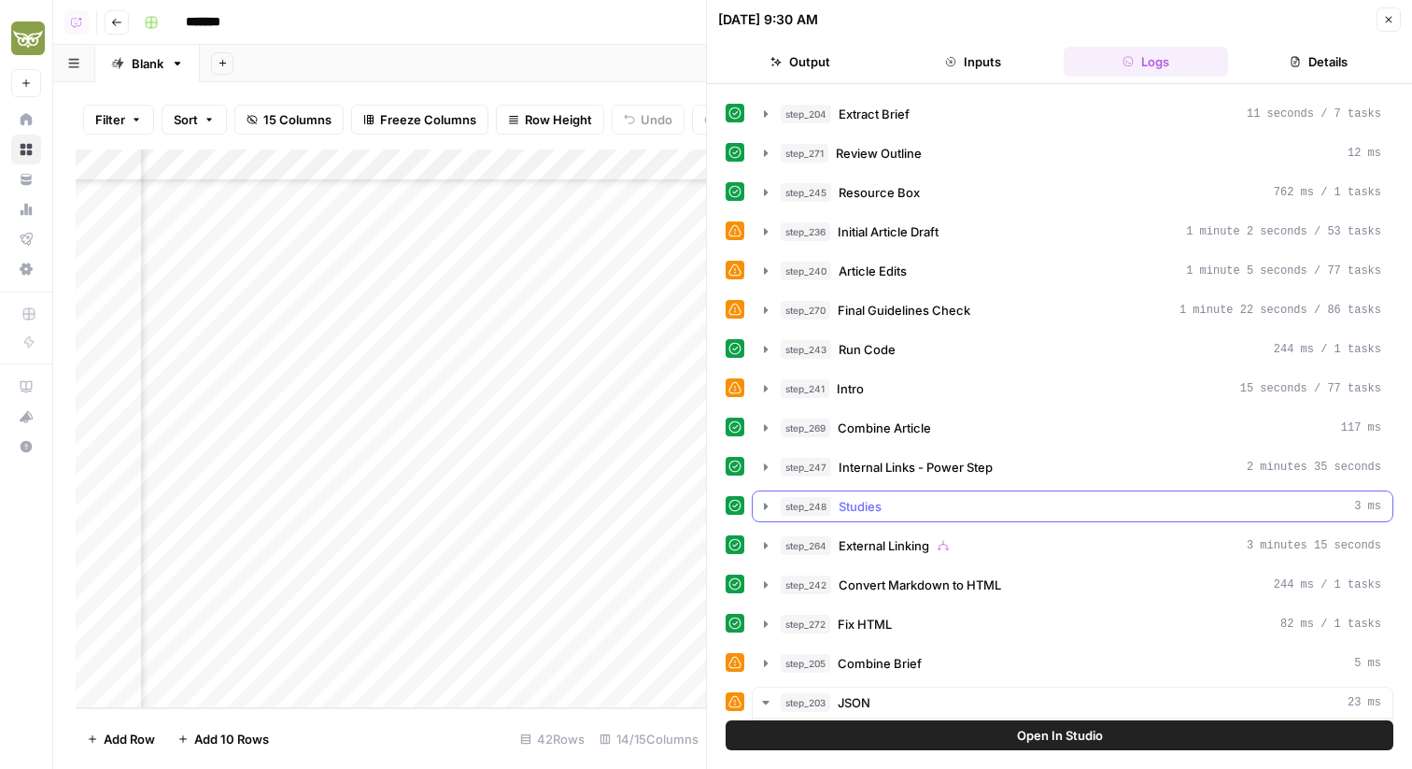
scroll to position [479, 0]
